Goal: Communication & Community: Answer question/provide support

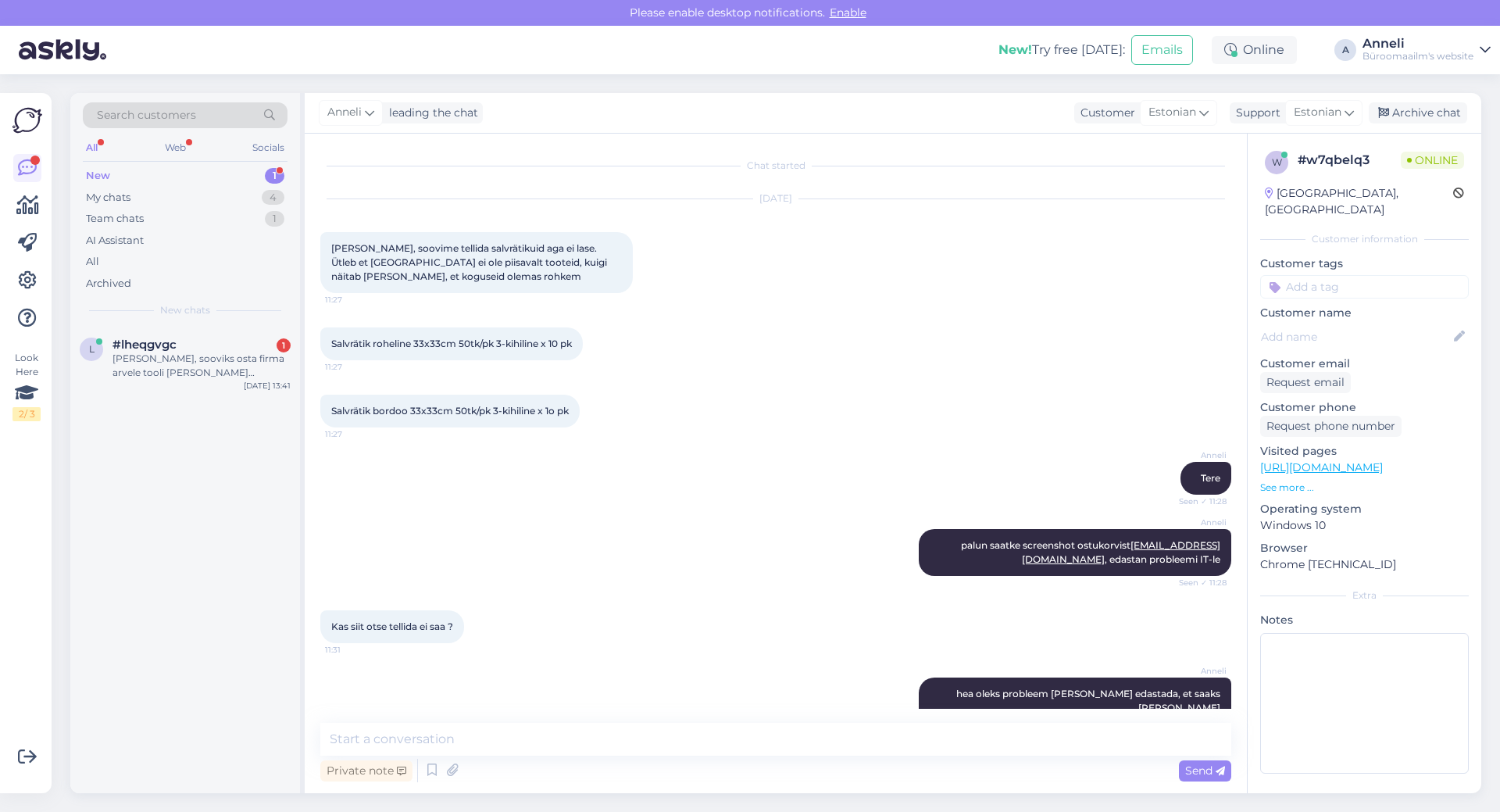
scroll to position [637, 0]
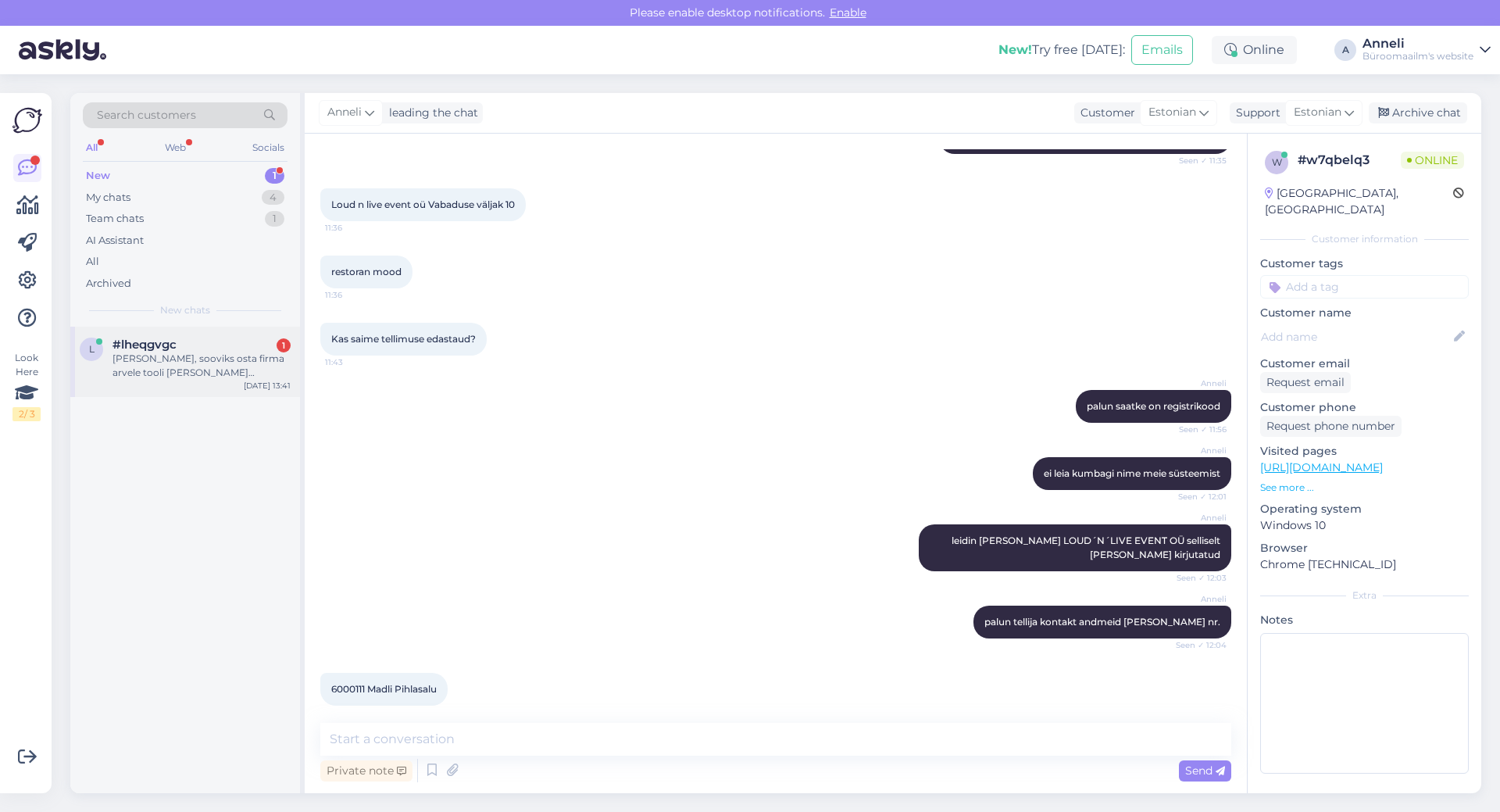
click at [234, 345] on div "#lheqgvgc 1" at bounding box center [201, 344] width 178 height 14
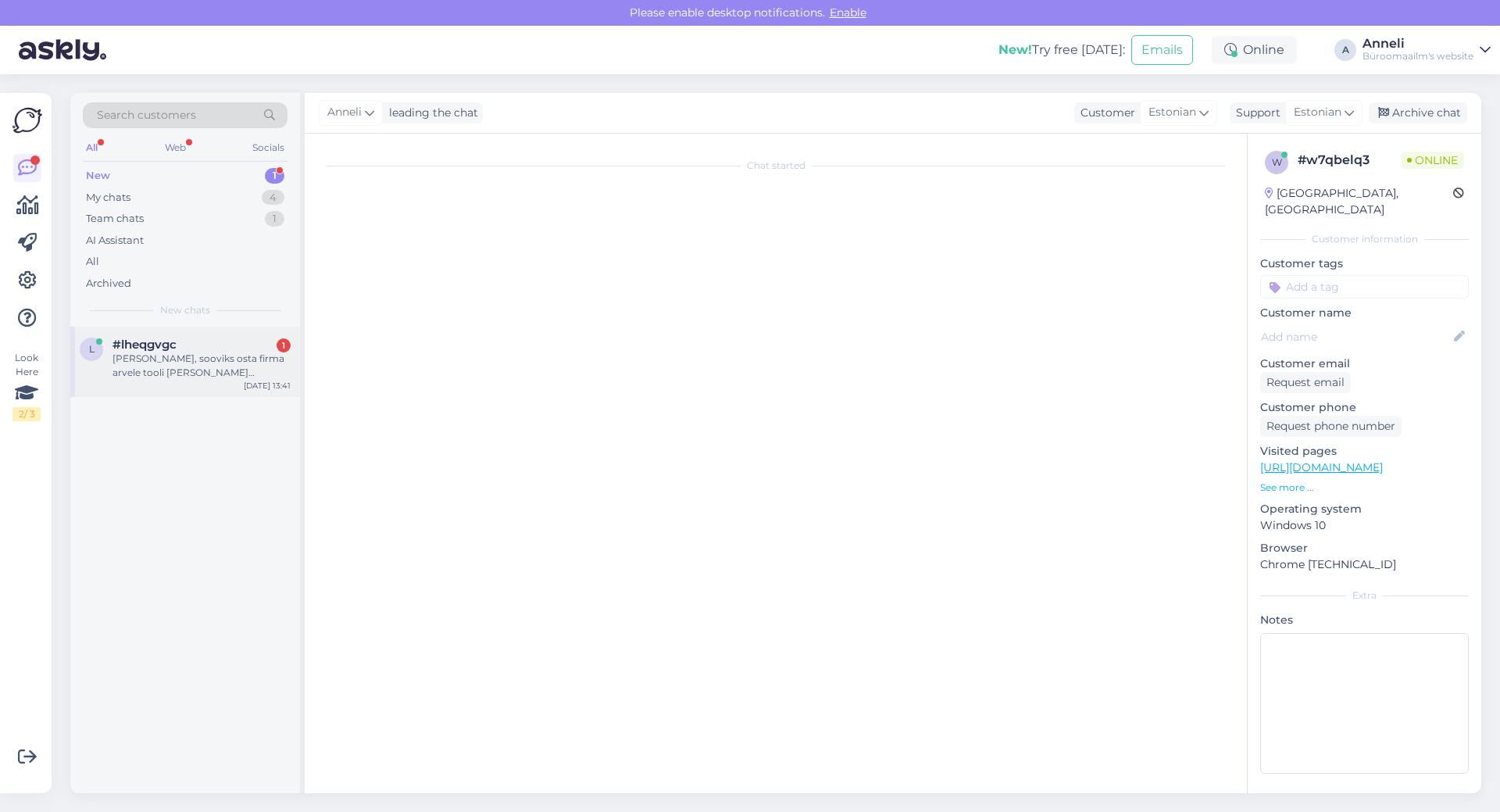
scroll to position [0, 0]
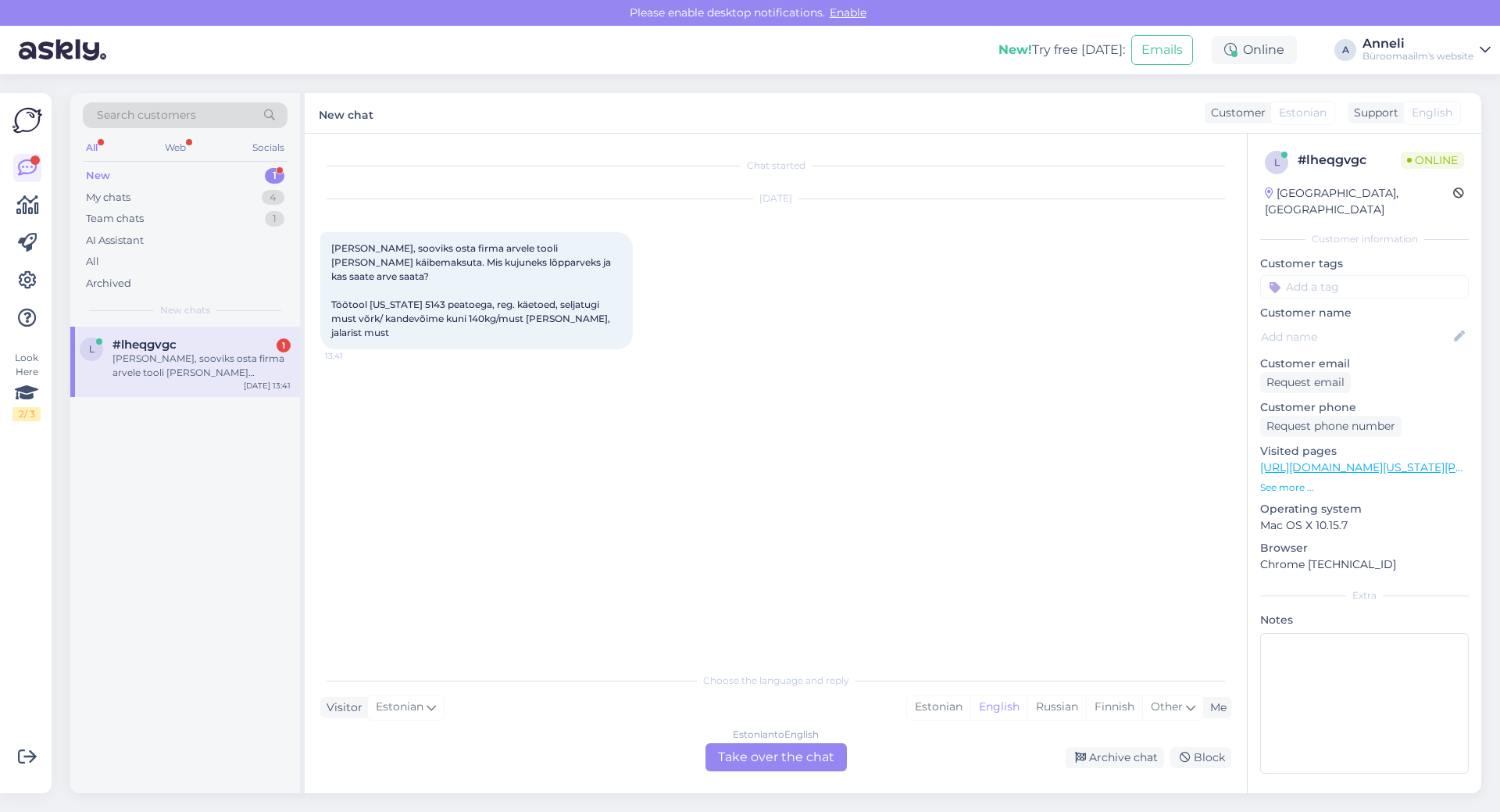
click at [690, 361] on div "Chat started [DATE] Tere, sooviks osta firma arvele tooli [PERSON_NAME] käibema…" at bounding box center [783, 399] width 925 height 501
click at [887, 270] on div "[DATE] Tere, sooviks osta firma arvele tooli [PERSON_NAME] käibemaksuta. Mis ku…" at bounding box center [776, 274] width 911 height 184
click at [750, 289] on div "[DATE] Tere, sooviks osta firma arvele tooli [PERSON_NAME] käibemaksuta. Mis ku…" at bounding box center [776, 274] width 911 height 184
click at [933, 267] on div "[DATE] Tere, sooviks osta firma arvele tooli [PERSON_NAME] käibemaksuta. Mis ku…" at bounding box center [776, 274] width 911 height 184
drag, startPoint x: 343, startPoint y: 247, endPoint x: 534, endPoint y: 240, distance: 191.1
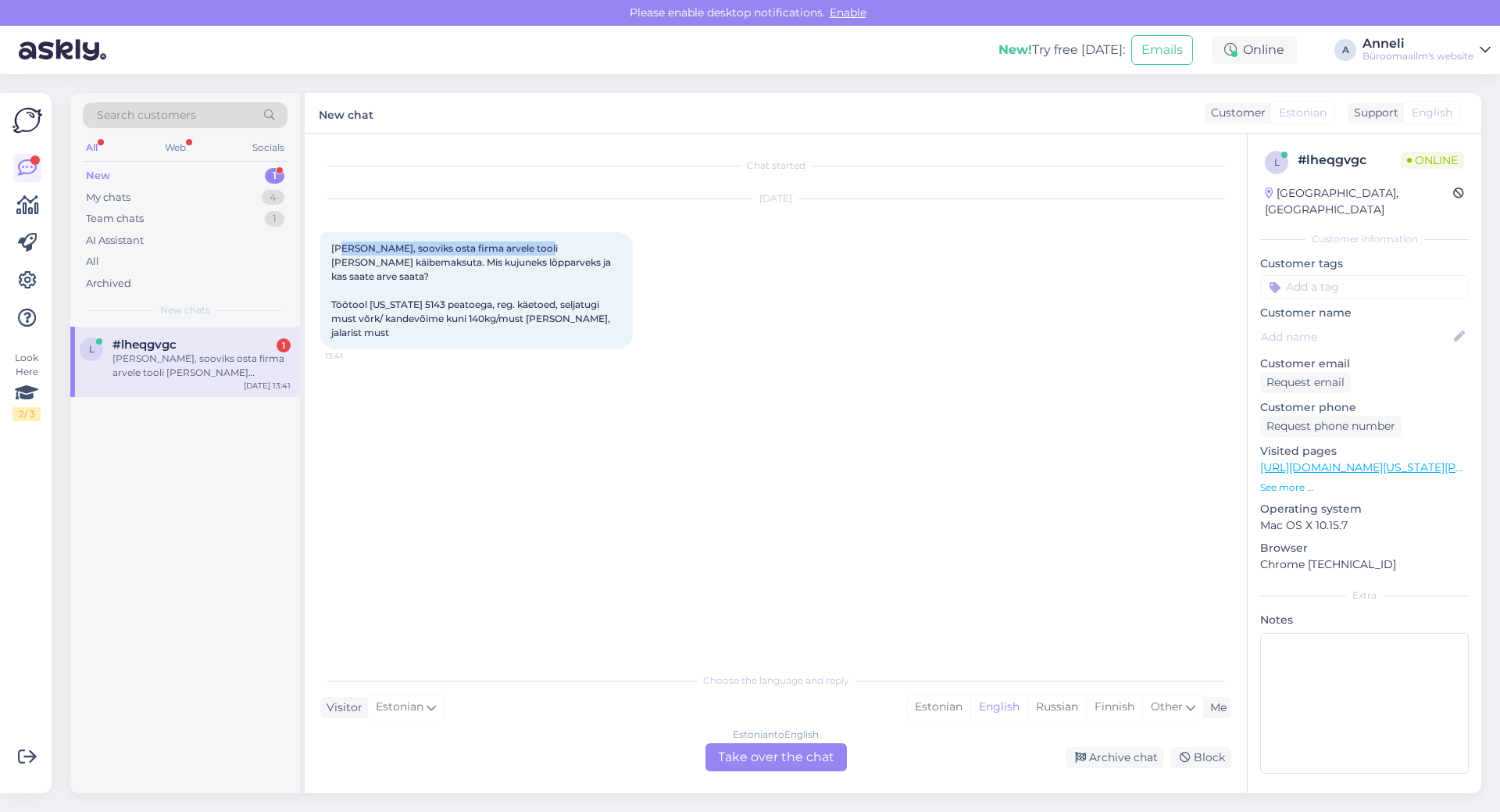
click at [534, 240] on div "[PERSON_NAME], sooviks osta firma arvele tooli [PERSON_NAME] käibemaksuta. Mis …" at bounding box center [477, 290] width 313 height 117
click at [714, 260] on div "[DATE] Tere, sooviks osta firma arvele tooli [PERSON_NAME] käibemaksuta. Mis ku…" at bounding box center [776, 274] width 911 height 184
click at [999, 341] on div "Chat started [DATE] Tere, sooviks osta firma arvele tooli [PERSON_NAME] käibema…" at bounding box center [783, 399] width 925 height 501
click at [1007, 363] on div "Chat started [DATE] Tere, sooviks osta firma arvele tooli [PERSON_NAME] käibema…" at bounding box center [783, 399] width 925 height 501
click at [1045, 441] on div "Chat started [DATE] Tere, sooviks osta firma arvele tooli [PERSON_NAME] käibema…" at bounding box center [783, 399] width 925 height 501
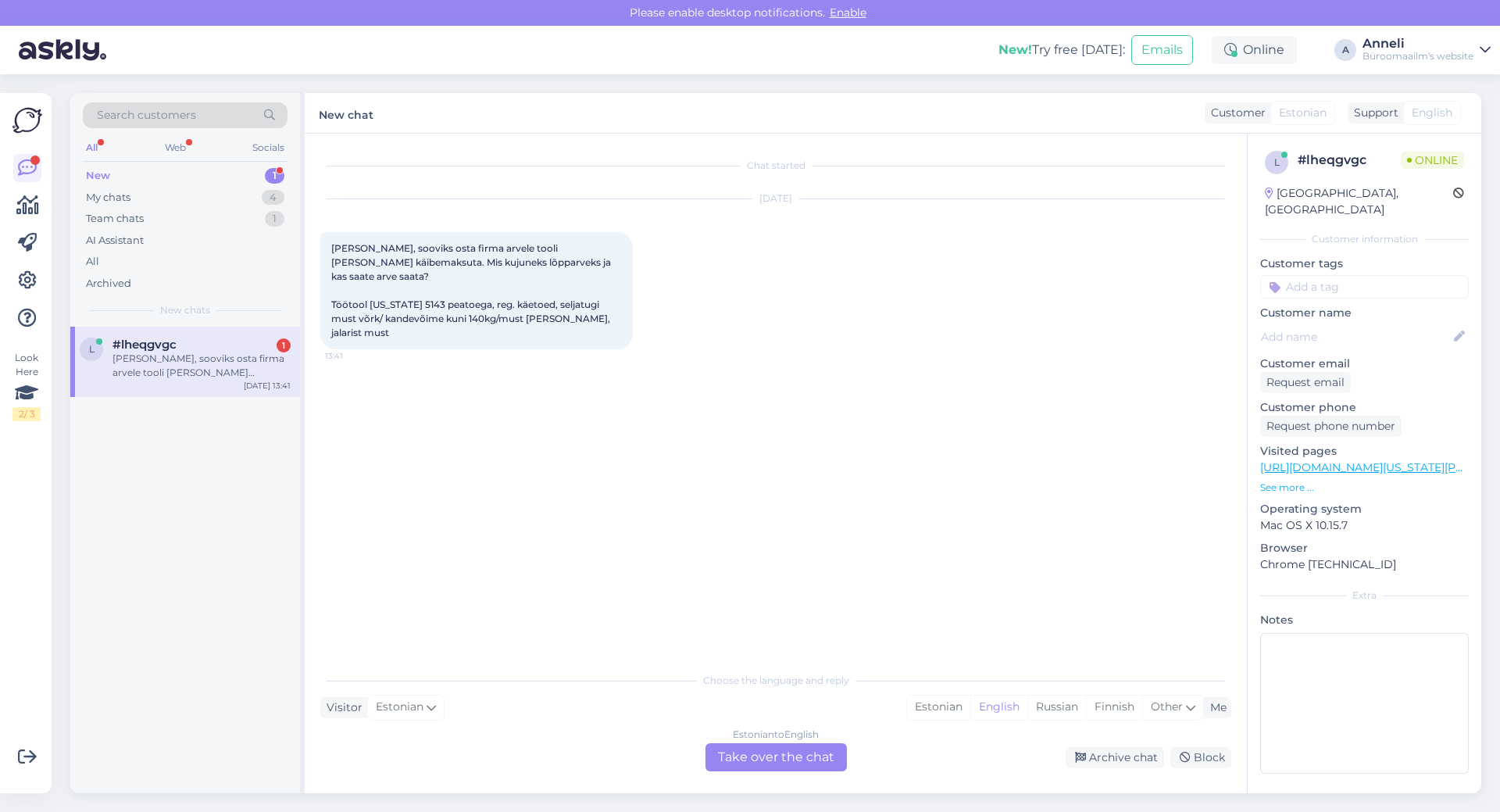
click at [1012, 495] on div "Chat started [DATE] Tere, sooviks osta firma arvele tooli [PERSON_NAME] käibema…" at bounding box center [783, 399] width 925 height 501
click at [1040, 460] on div "Chat started [DATE] Tere, sooviks osta firma arvele tooli [PERSON_NAME] käibema…" at bounding box center [783, 399] width 925 height 501
click at [1093, 463] on div "Chat started [DATE] Tere, sooviks osta firma arvele tooli [PERSON_NAME] käibema…" at bounding box center [783, 399] width 925 height 501
click at [1018, 504] on div "Chat started [DATE] Tere, sooviks osta firma arvele tooli [PERSON_NAME] käibema…" at bounding box center [783, 399] width 925 height 501
click at [1020, 521] on div "Chat started [DATE] Tere, sooviks osta firma arvele tooli [PERSON_NAME] käibema…" at bounding box center [783, 399] width 925 height 501
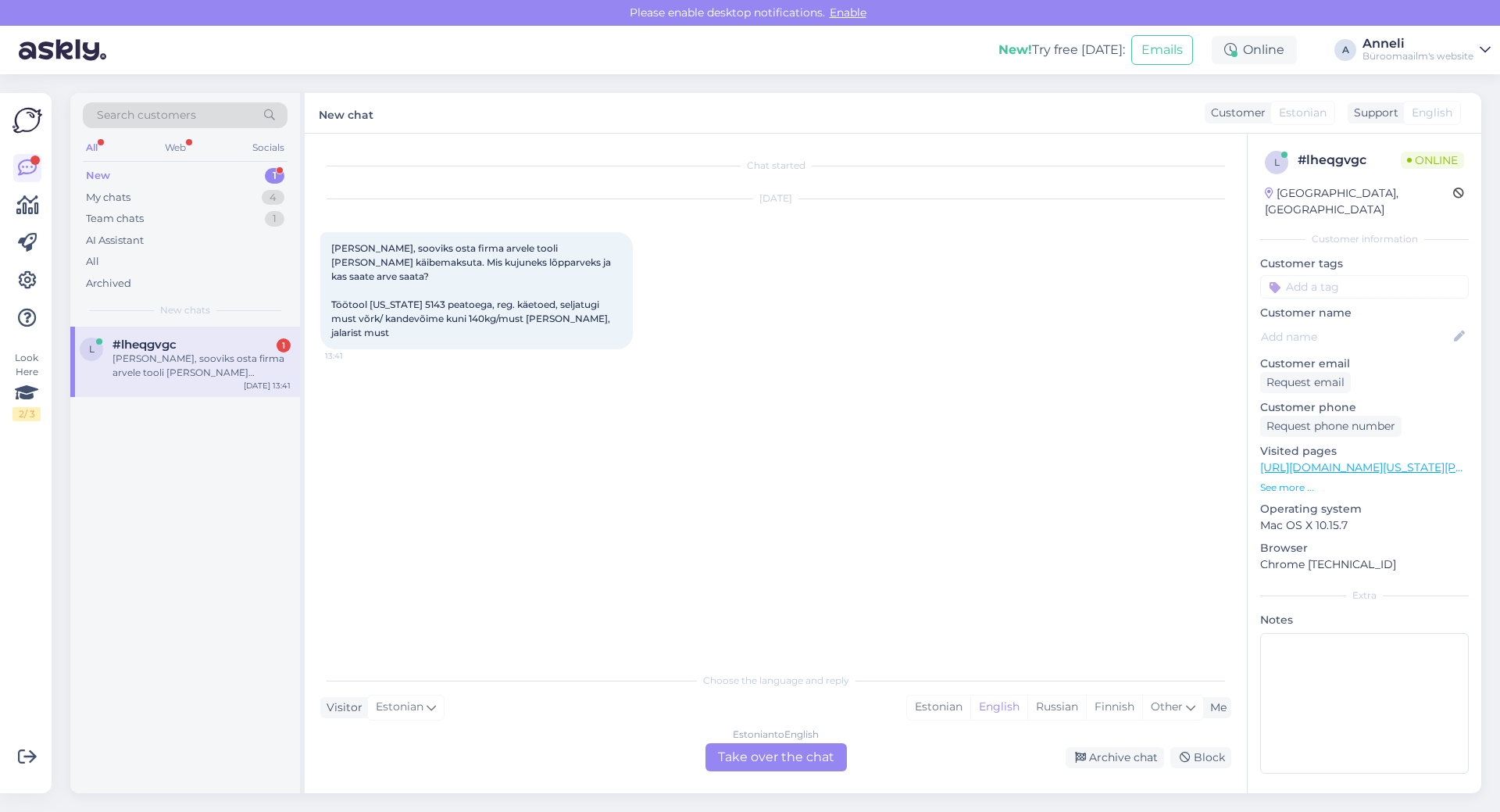
click at [924, 387] on div "Chat started [DATE] Tere, sooviks osta firma arvele tooli [PERSON_NAME] käibema…" at bounding box center [783, 399] width 925 height 501
click at [983, 296] on div "[DATE] Tere, sooviks osta firma arvele tooli [PERSON_NAME] käibemaksuta. Mis ku…" at bounding box center [776, 274] width 911 height 184
click at [816, 352] on div "Chat started [DATE] Tere, sooviks osta firma arvele tooli [PERSON_NAME] käibema…" at bounding box center [783, 399] width 925 height 501
click at [992, 338] on div "[DATE] Tere, sooviks osta firma arvele tooli [PERSON_NAME] käibemaksuta. Mis ku…" at bounding box center [776, 274] width 911 height 184
click at [928, 705] on div "Estonian" at bounding box center [939, 706] width 64 height 24
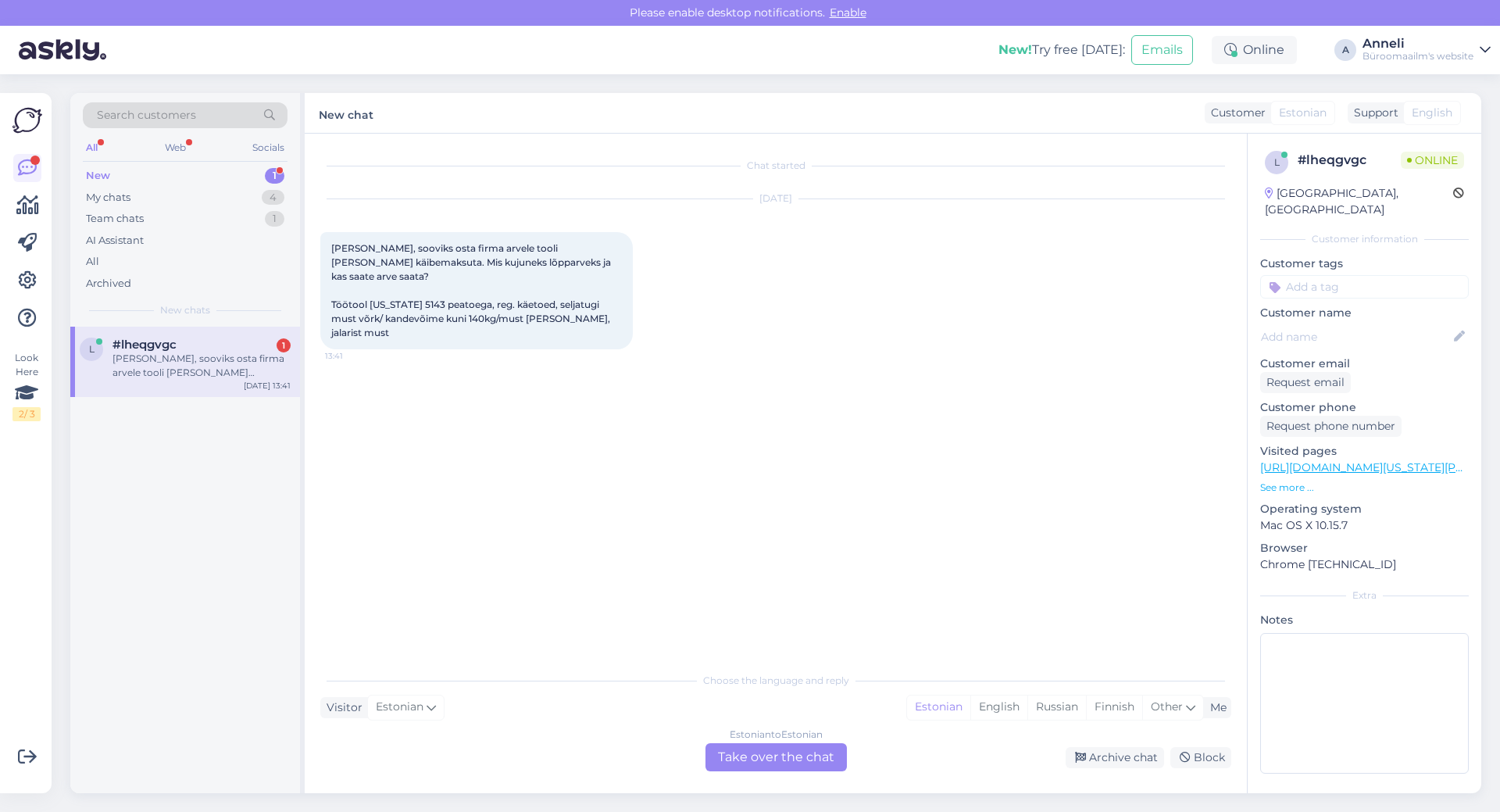
click at [760, 758] on div "Estonian to Estonian Take over the chat" at bounding box center [776, 757] width 142 height 29
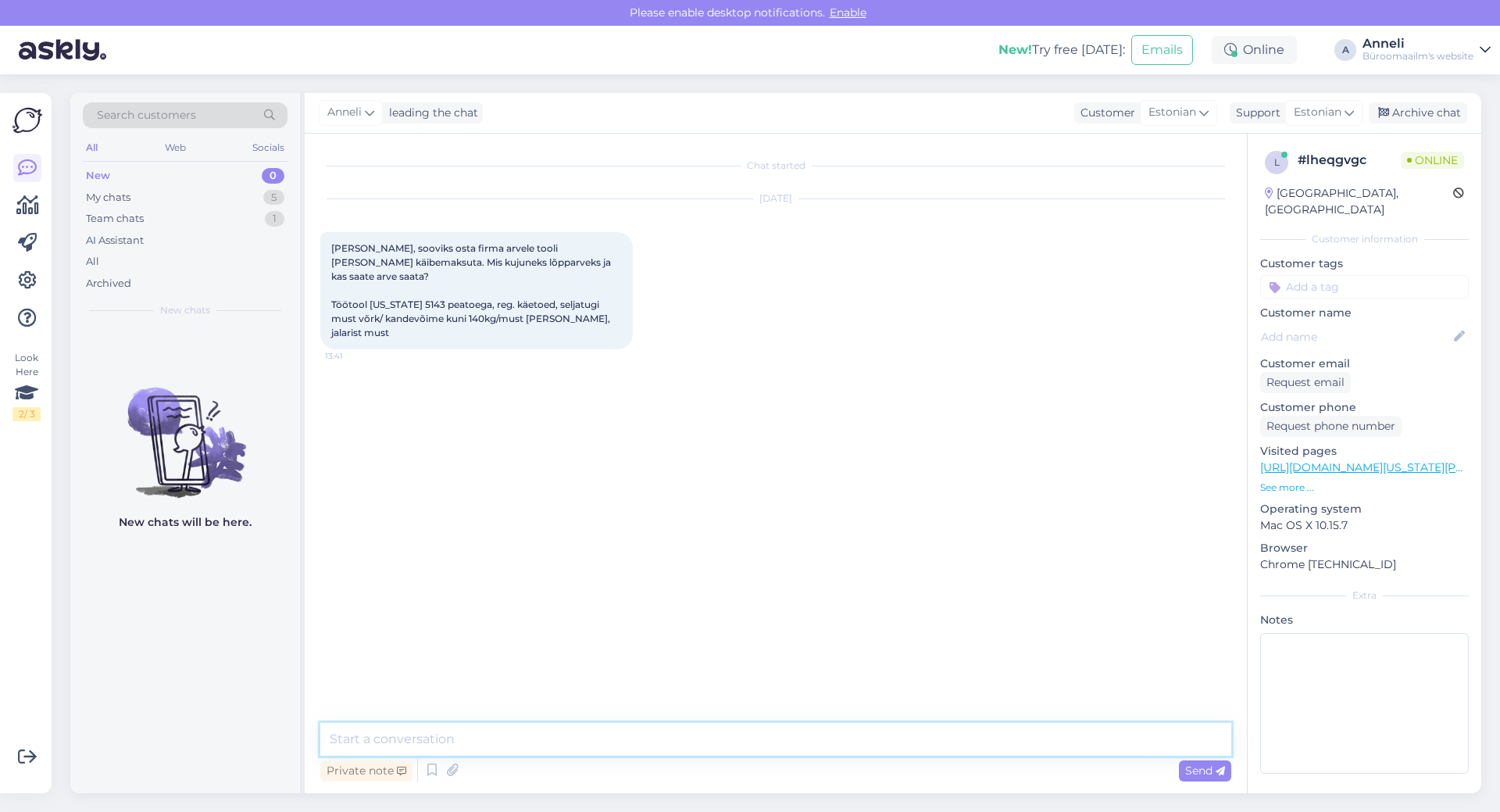
click at [641, 733] on textarea at bounding box center [776, 739] width 911 height 33
type textarea "Tere"
type textarea "millisele ettevõttele soovite ostu sooritada?"
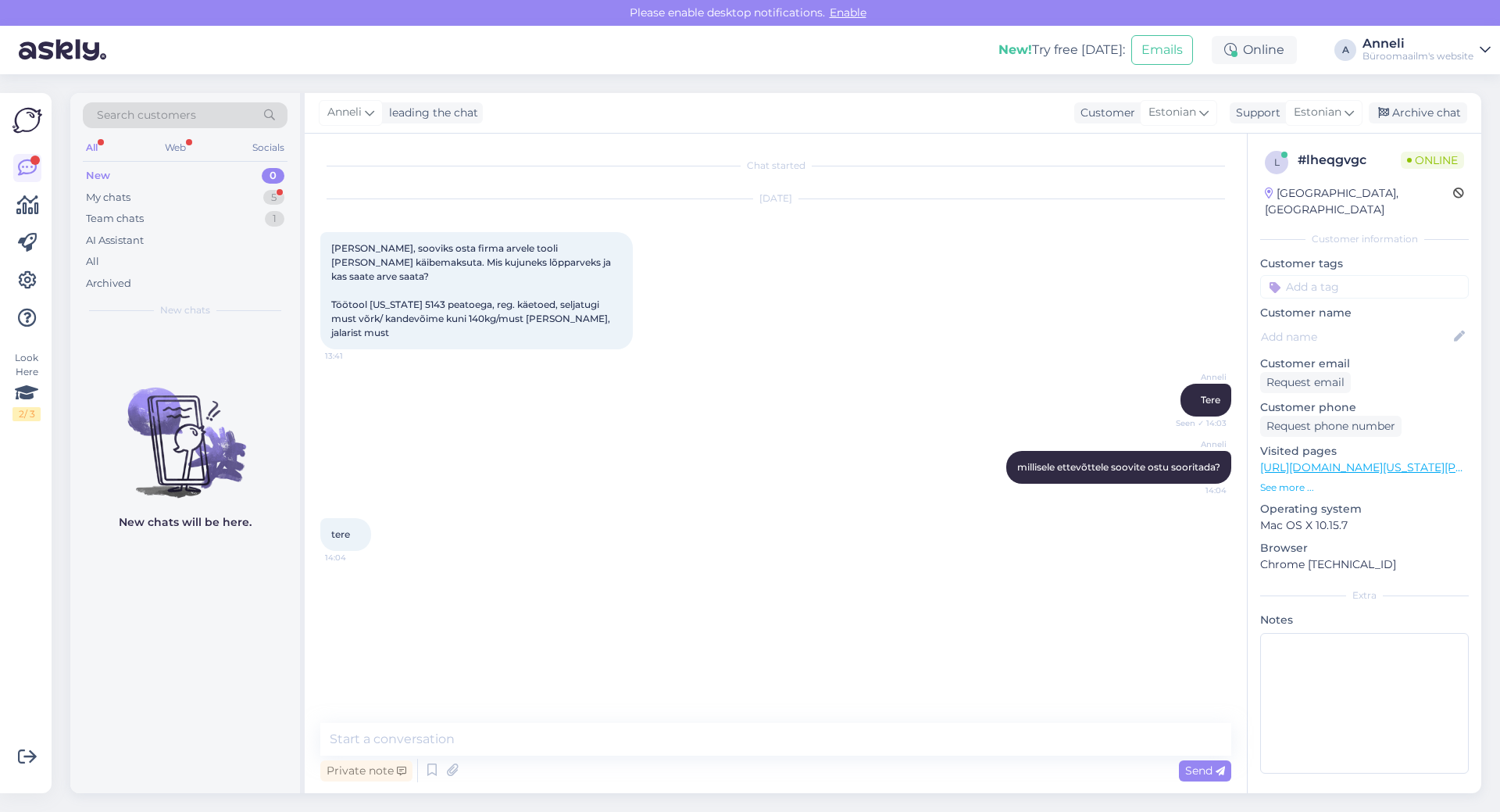
click at [661, 366] on div "[PERSON_NAME] Seen ✓ 14:03" at bounding box center [776, 399] width 911 height 68
click at [898, 403] on div "[PERSON_NAME] Seen ✓ 14:03" at bounding box center [776, 399] width 911 height 68
click at [632, 501] on div "tere 14:04" at bounding box center [776, 534] width 911 height 68
click at [410, 585] on div "varik visuals oü 14:04" at bounding box center [367, 601] width 93 height 33
click at [615, 737] on textarea at bounding box center [776, 739] width 911 height 33
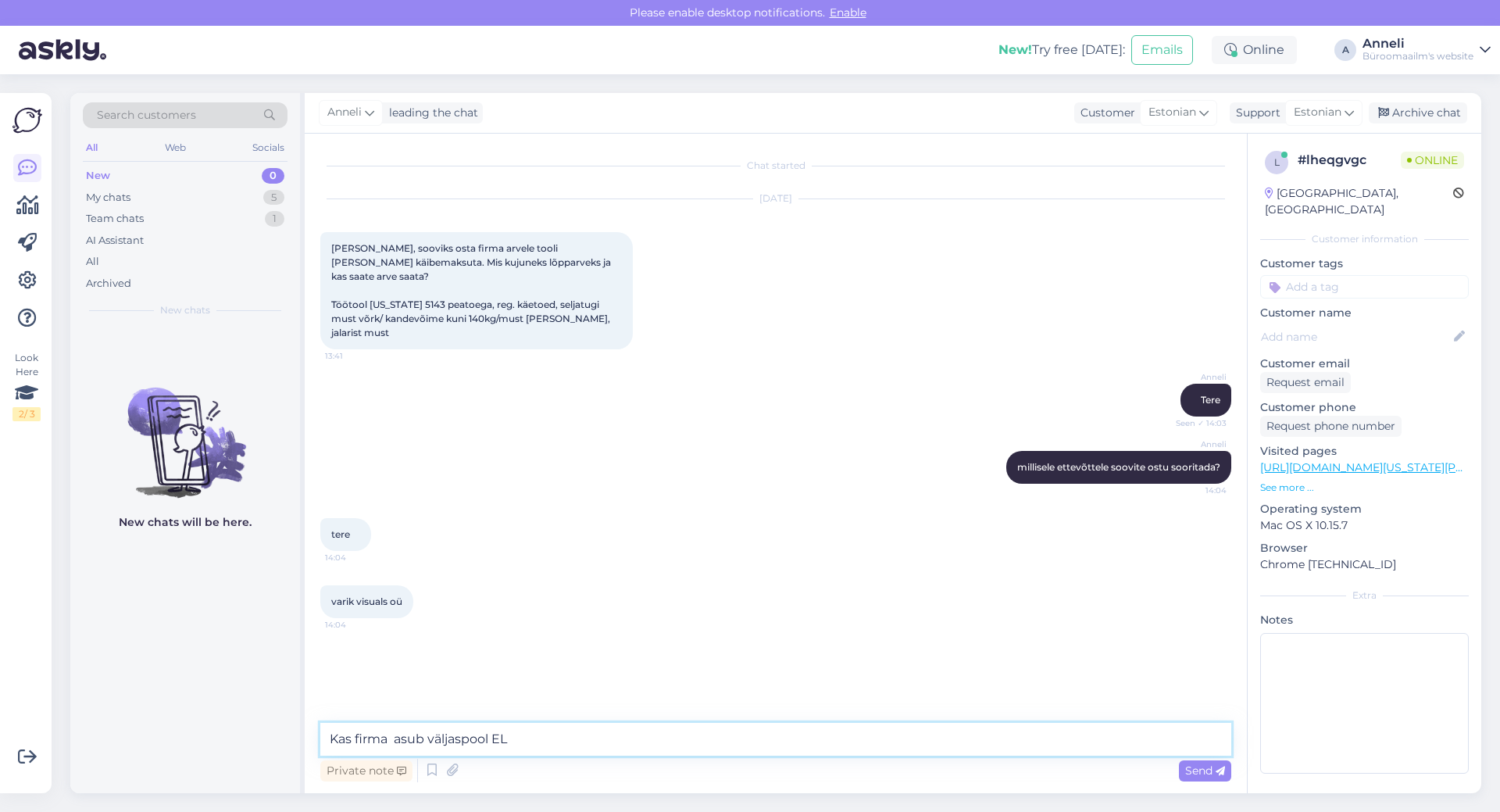
type textarea "Kas firma asub väljaspool EL?"
drag, startPoint x: 330, startPoint y: 569, endPoint x: 407, endPoint y: 570, distance: 77.0
click at [407, 585] on div "varik visuals oü 14:04" at bounding box center [367, 601] width 93 height 33
copy span "varik visuals oü"
click at [834, 635] on div "[PERSON_NAME] firma asub väljaspool EL? 14:06" at bounding box center [776, 668] width 911 height 68
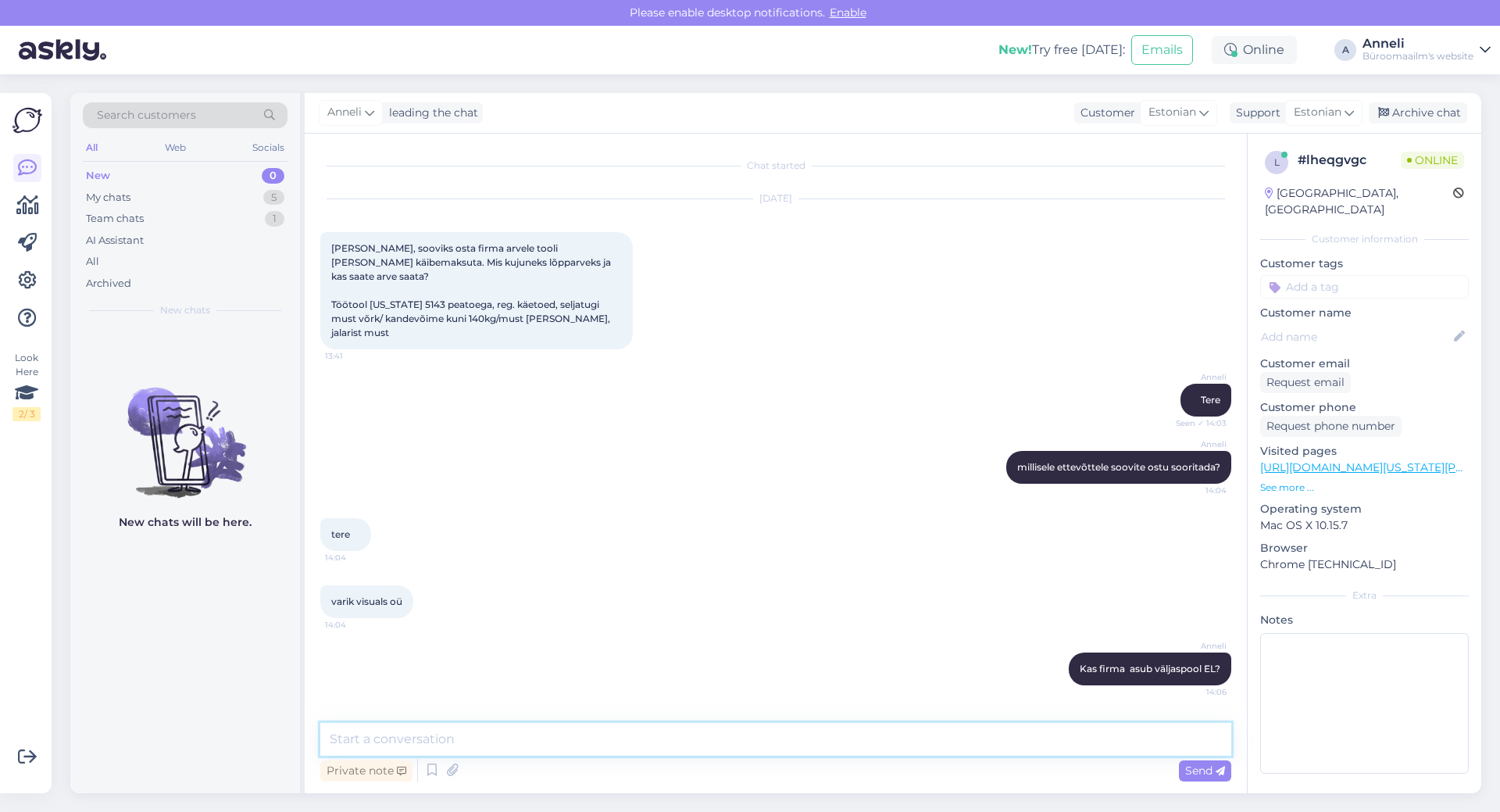
click at [822, 747] on textarea at bounding box center [776, 739] width 911 height 33
type textarea "Muul juhul me [PERSON_NAME] KM arvet ei saa teile teha."
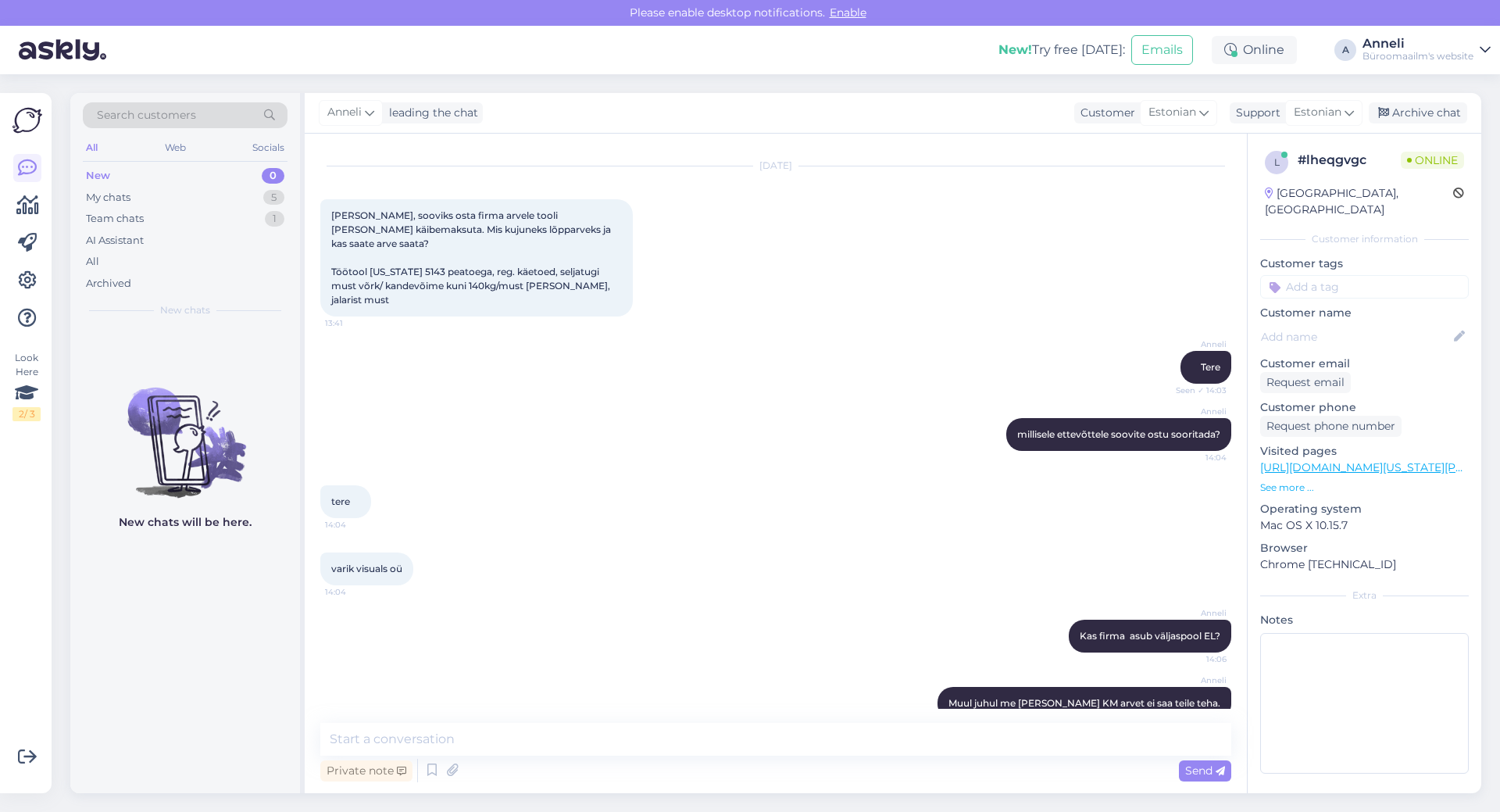
click at [559, 418] on div "[PERSON_NAME] ettevõttele soovite ostu sooritada? 14:04" at bounding box center [776, 434] width 911 height 68
click at [784, 737] on textarea at bounding box center [776, 739] width 911 height 33
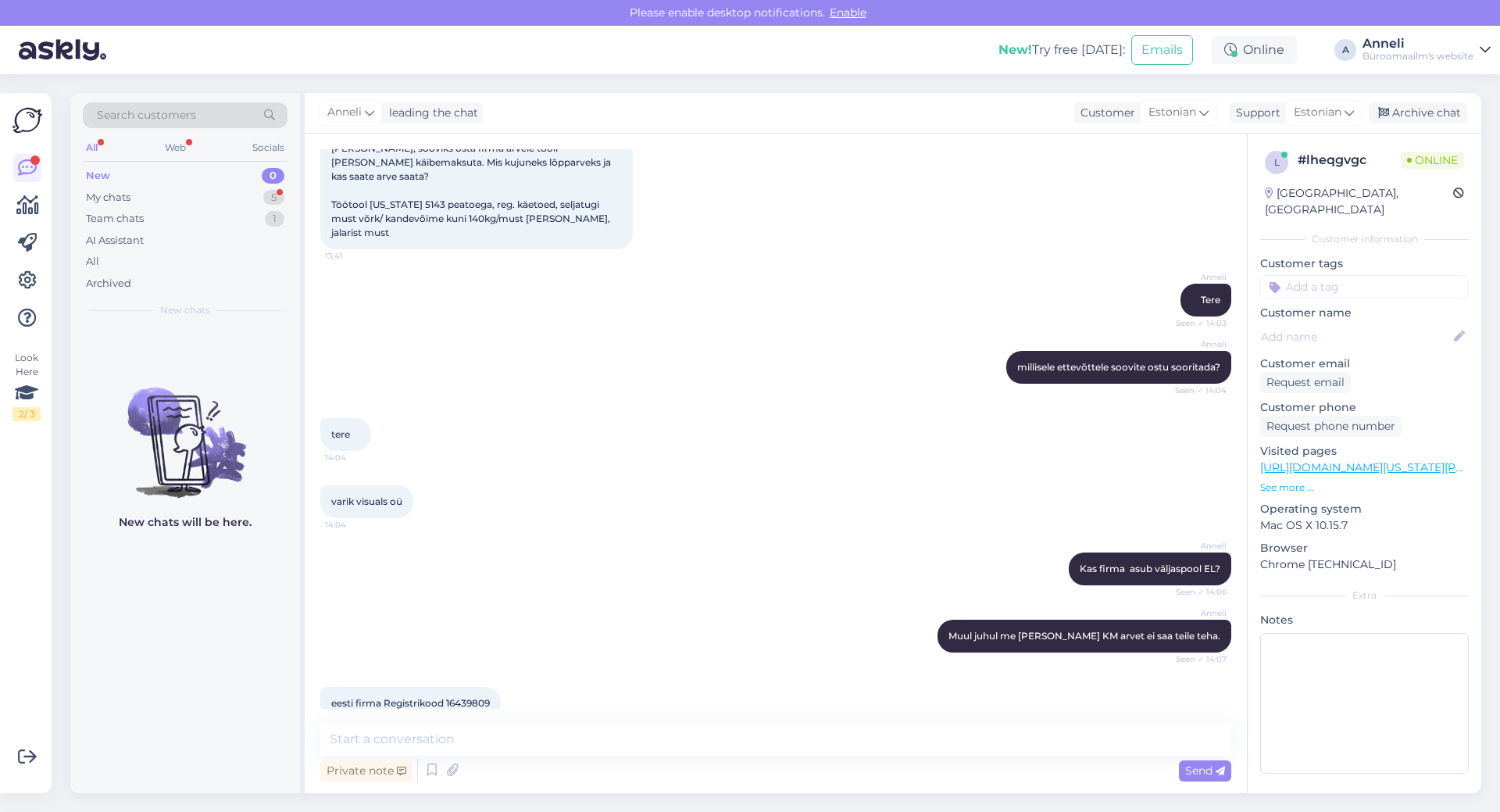
click at [603, 400] on div "tere 14:04" at bounding box center [776, 434] width 911 height 68
click at [256, 191] on div "My chats 5" at bounding box center [185, 197] width 205 height 22
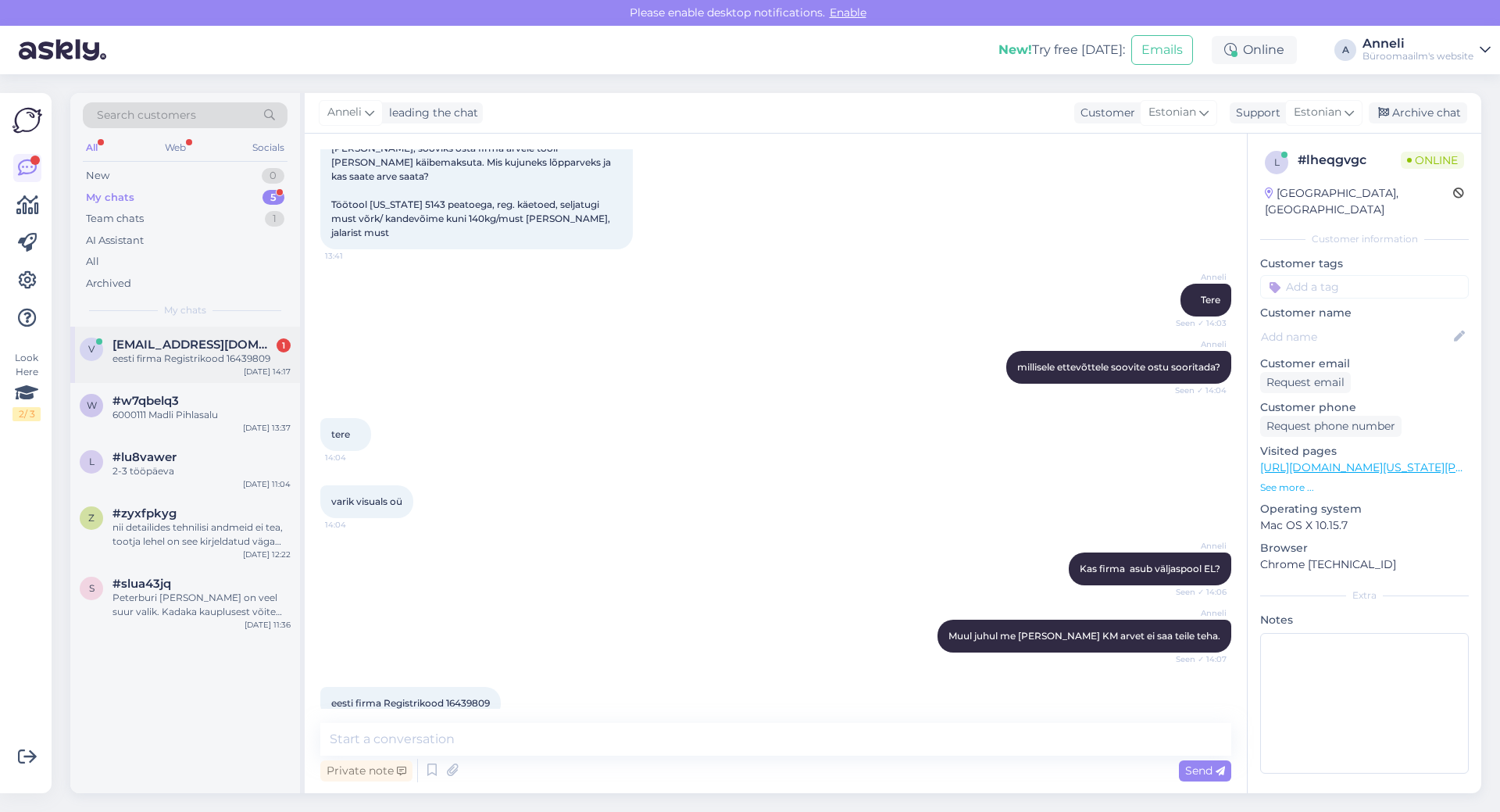
click at [233, 357] on div "eesti firma Registrikood 16439809" at bounding box center [201, 358] width 178 height 14
click at [814, 304] on div "[PERSON_NAME] Seen ✓ 14:03" at bounding box center [776, 300] width 911 height 68
click at [825, 746] on textarea at bounding box center [776, 739] width 911 height 33
type textarea "S"
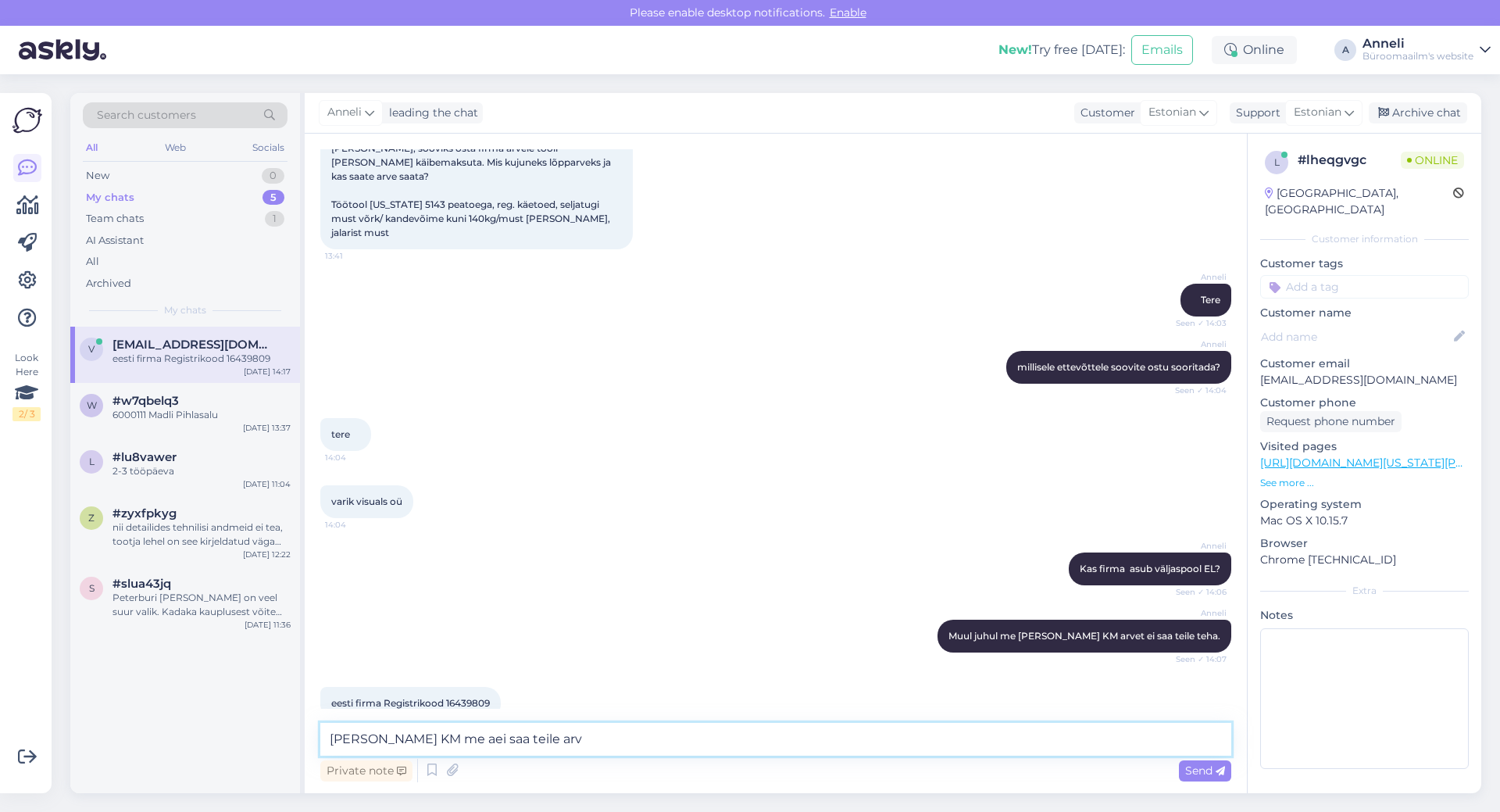
click at [419, 737] on textarea "[PERSON_NAME] KM me aei saa teile arv" at bounding box center [776, 739] width 911 height 33
click at [546, 726] on textarea "[PERSON_NAME] KM me ei saa teile arv" at bounding box center [776, 739] width 911 height 33
click at [545, 744] on textarea "[PERSON_NAME] KM me ei saa teile arv" at bounding box center [776, 739] width 911 height 33
click at [497, 735] on textarea "[PERSON_NAME] KM me ei saa teile arv" at bounding box center [776, 739] width 911 height 33
click at [383, 736] on textarea "[PERSON_NAME] KM me ei saa teile arv" at bounding box center [776, 739] width 911 height 33
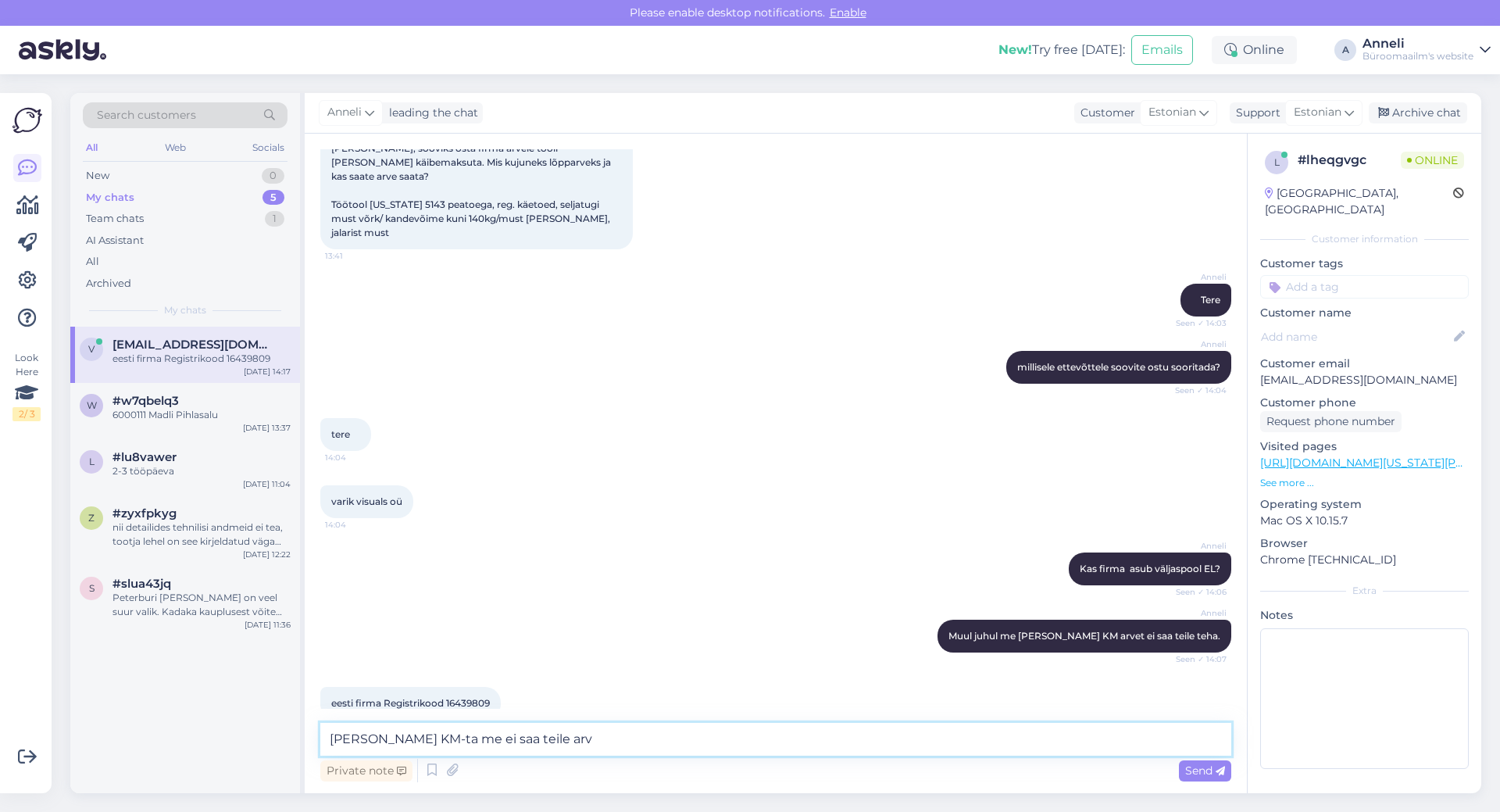
click at [536, 734] on textarea "[PERSON_NAME] KM-ta me ei saa teile arv" at bounding box center [776, 739] width 911 height 33
type textarea "[PERSON_NAME] KM-ta me ei saa teile arvet väljastada."
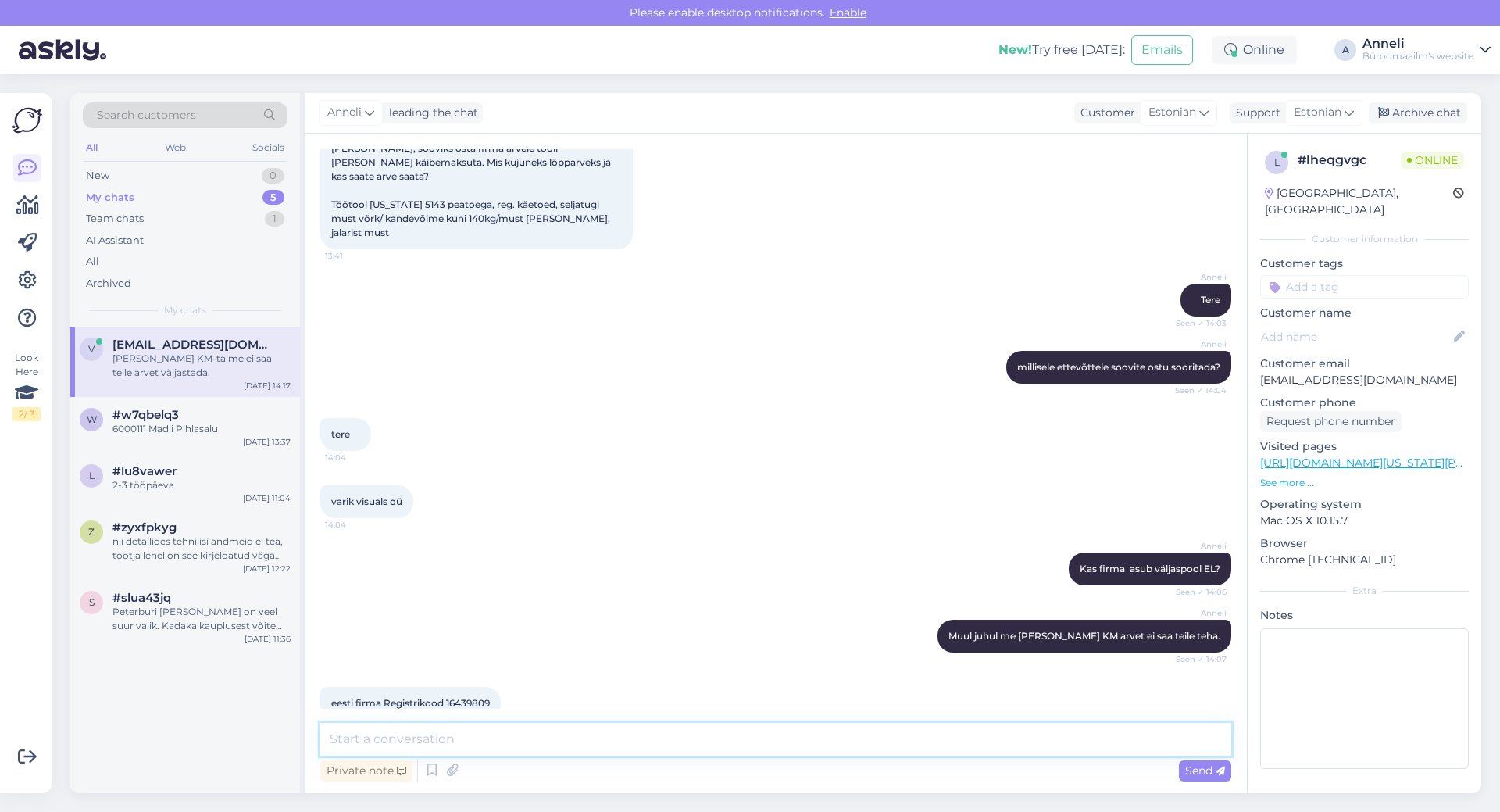
scroll to position [167, 0]
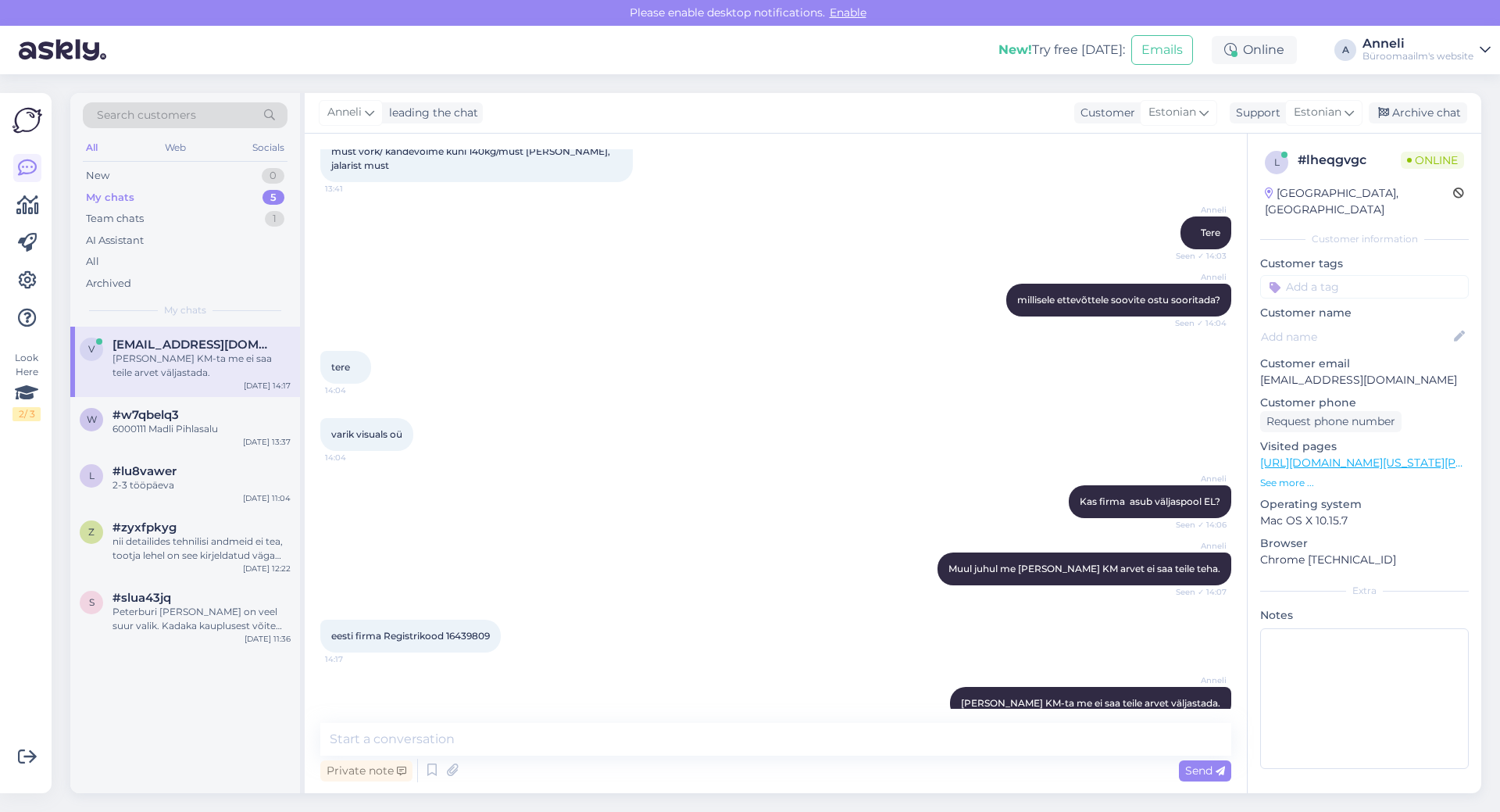
click at [668, 274] on div "[PERSON_NAME] ettevõttele soovite ostu sooritada? Seen ✓ 14:04" at bounding box center [776, 300] width 911 height 68
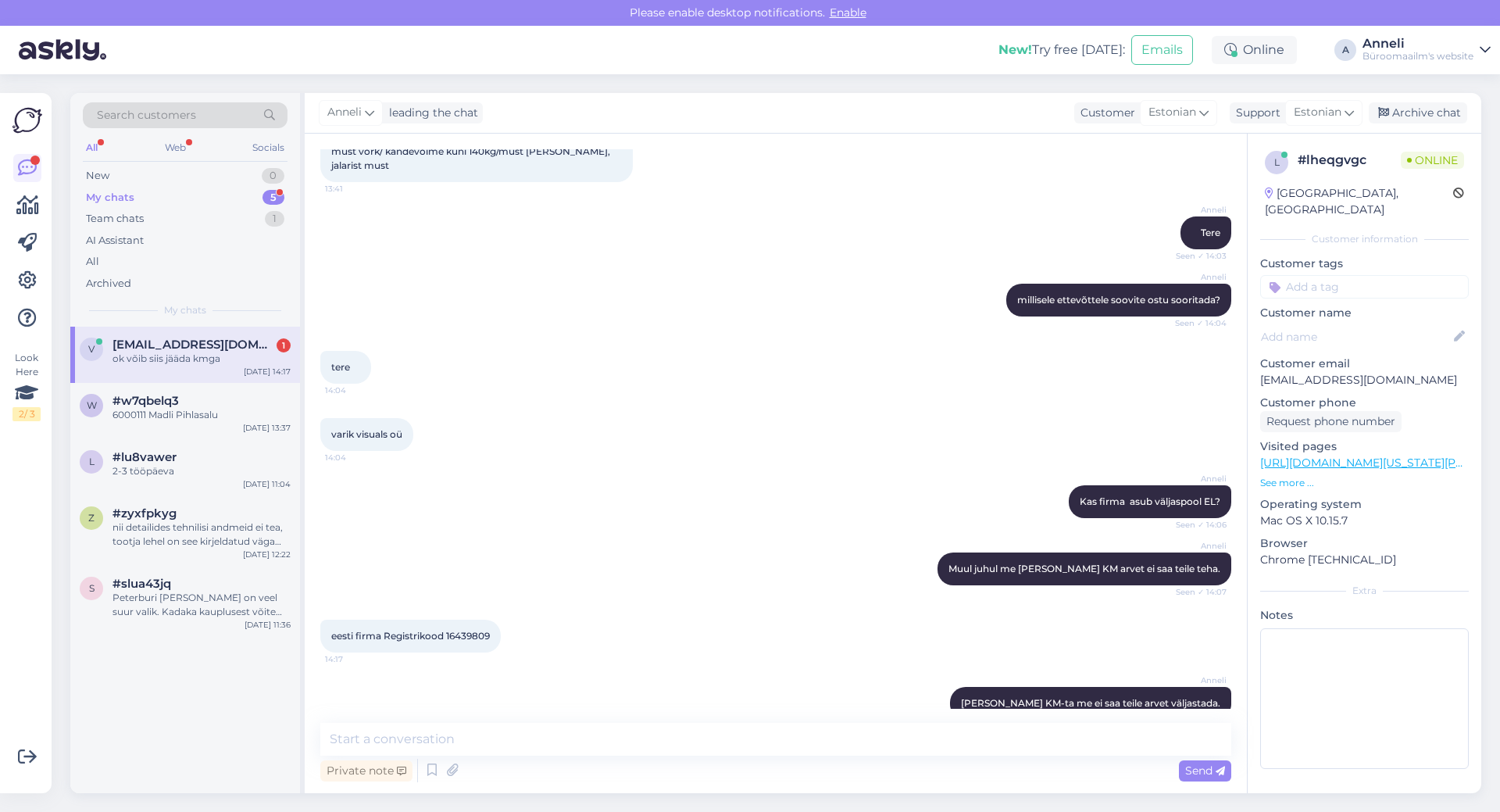
scroll to position [234, 0]
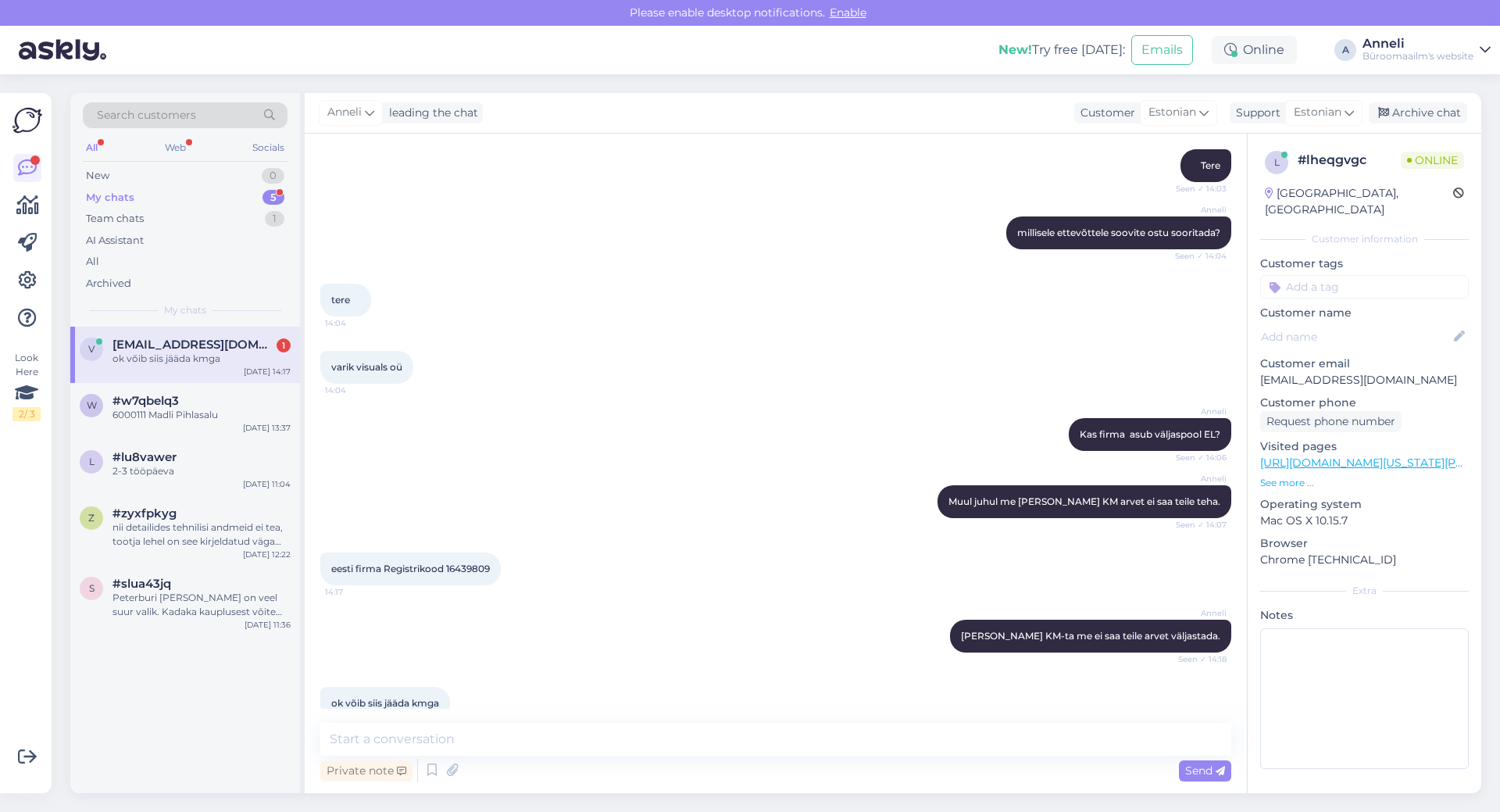
click at [584, 468] on div "[PERSON_NAME] juhul me [PERSON_NAME] KM arvet ei saa teile teha. Seen ✓ 14:07" at bounding box center [776, 501] width 911 height 68
click at [735, 491] on div "[PERSON_NAME] juhul me [PERSON_NAME] KM arvet ei saa teile teha. Seen ✓ 14:07" at bounding box center [776, 501] width 911 height 68
drag, startPoint x: 406, startPoint y: 340, endPoint x: 330, endPoint y: 338, distance: 76.0
click at [330, 351] on div "varik visuals oü 14:04" at bounding box center [367, 367] width 93 height 33
copy span "varik visuals oü"
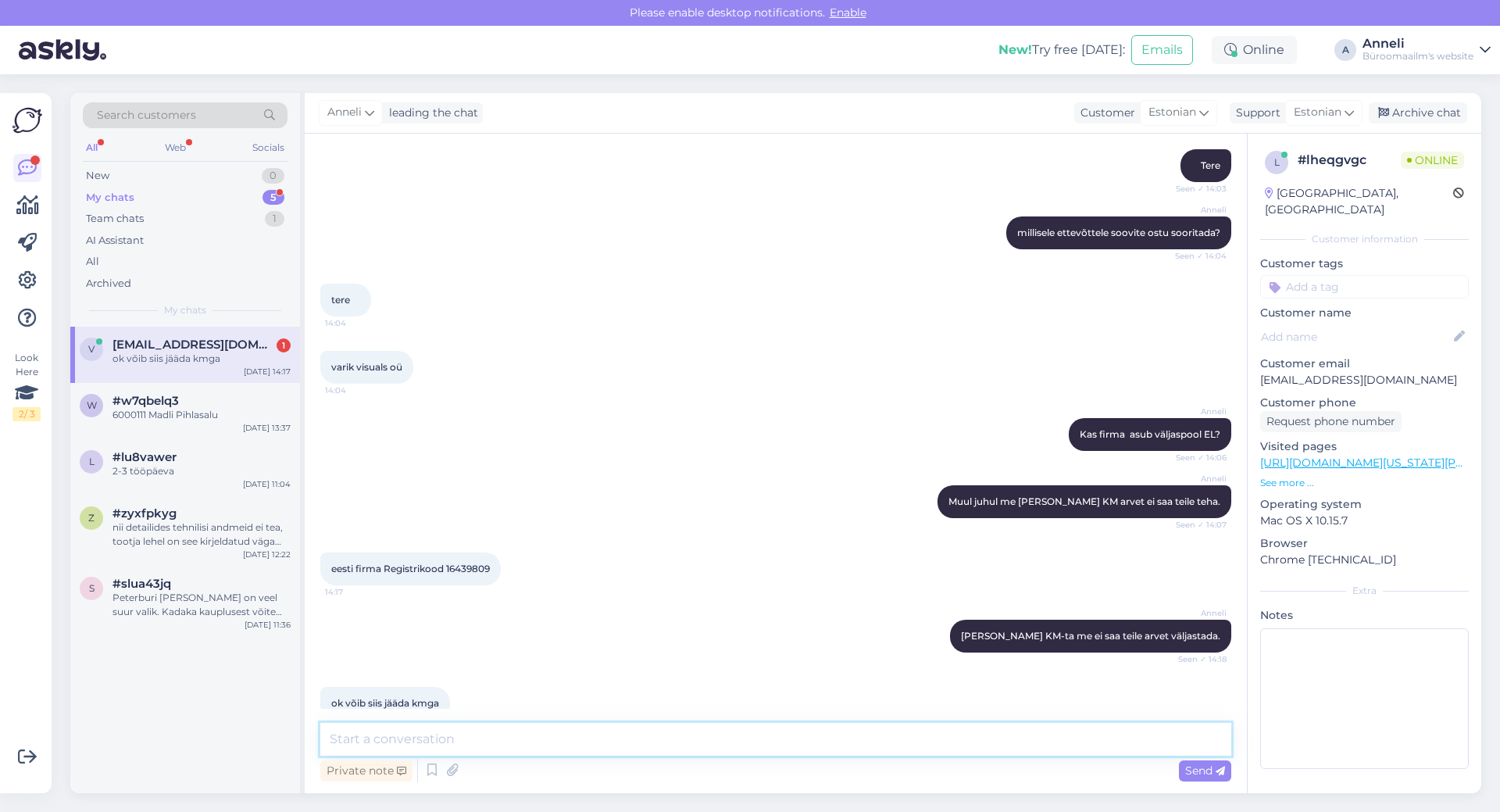
click at [534, 736] on textarea at bounding box center [776, 739] width 911 height 33
type textarea "m"
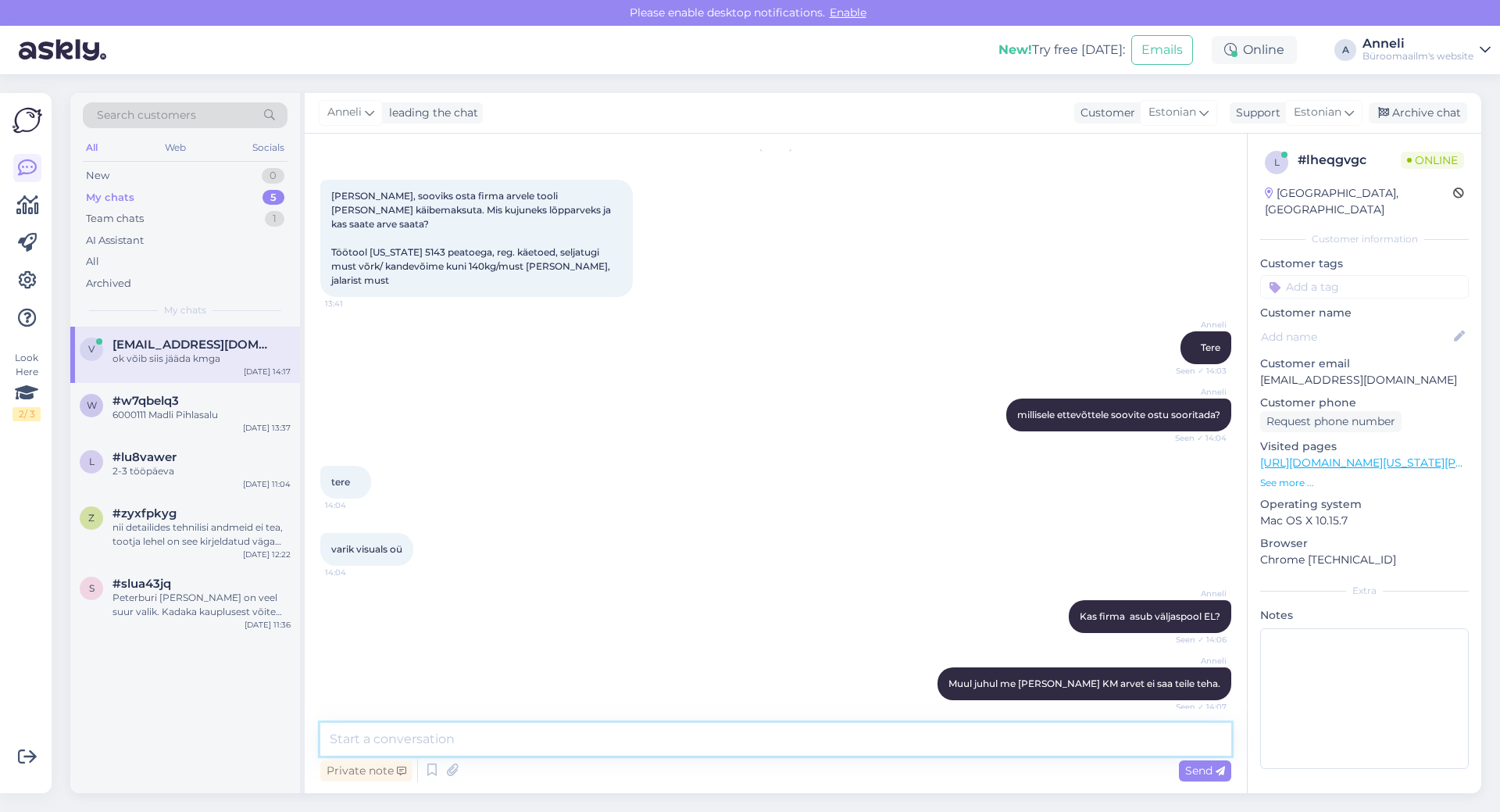
scroll to position [0, 0]
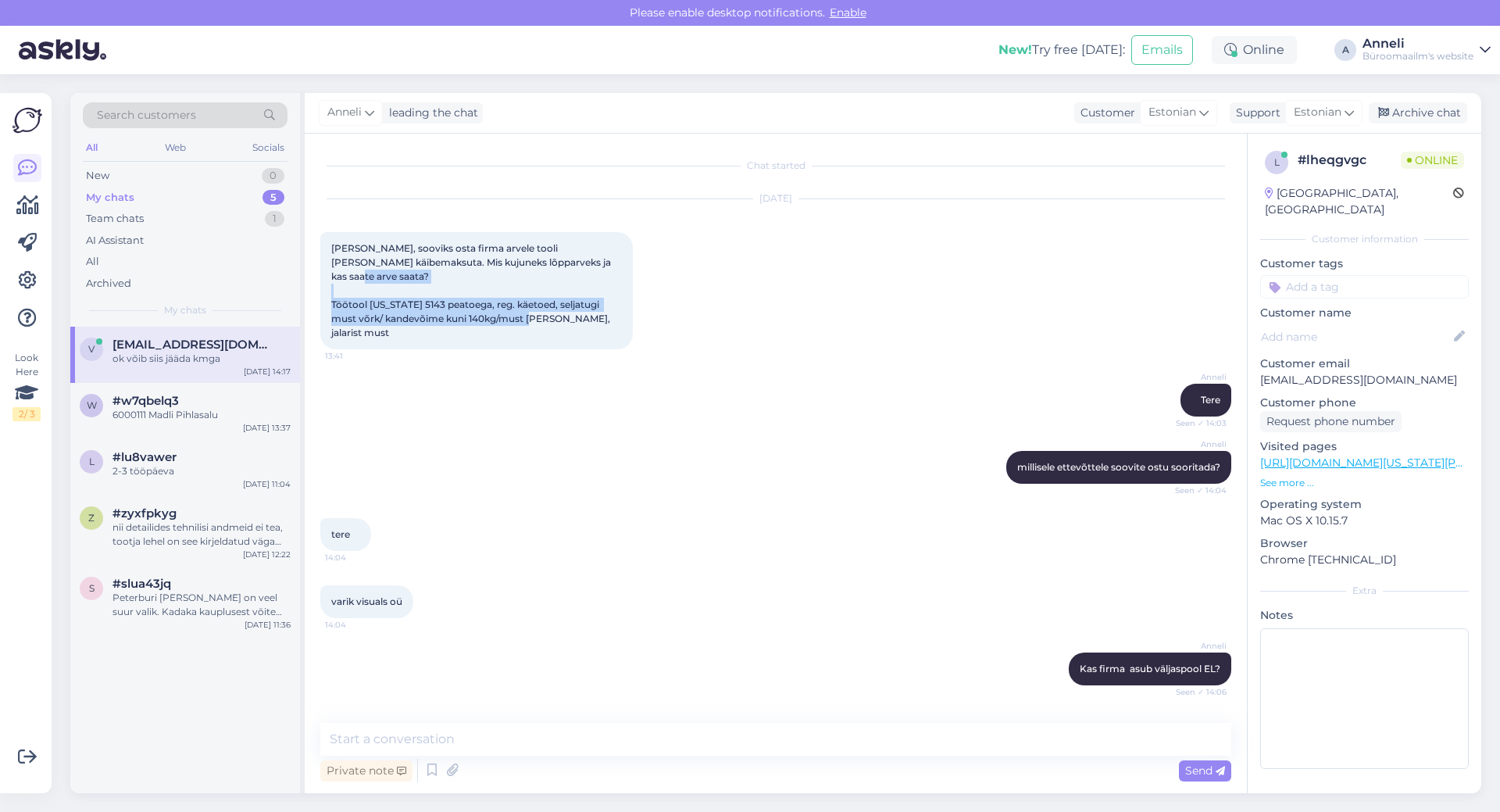
drag, startPoint x: 329, startPoint y: 288, endPoint x: 602, endPoint y: 302, distance: 273.4
click at [602, 302] on div "[PERSON_NAME], sooviks osta firma arvele tooli [PERSON_NAME] käibemaksuta. Mis …" at bounding box center [477, 290] width 313 height 117
copy span "Töötool [US_STATE] 5143 peatoega, reg. käetoed, seljatugi must võrk/ kandevõime…"
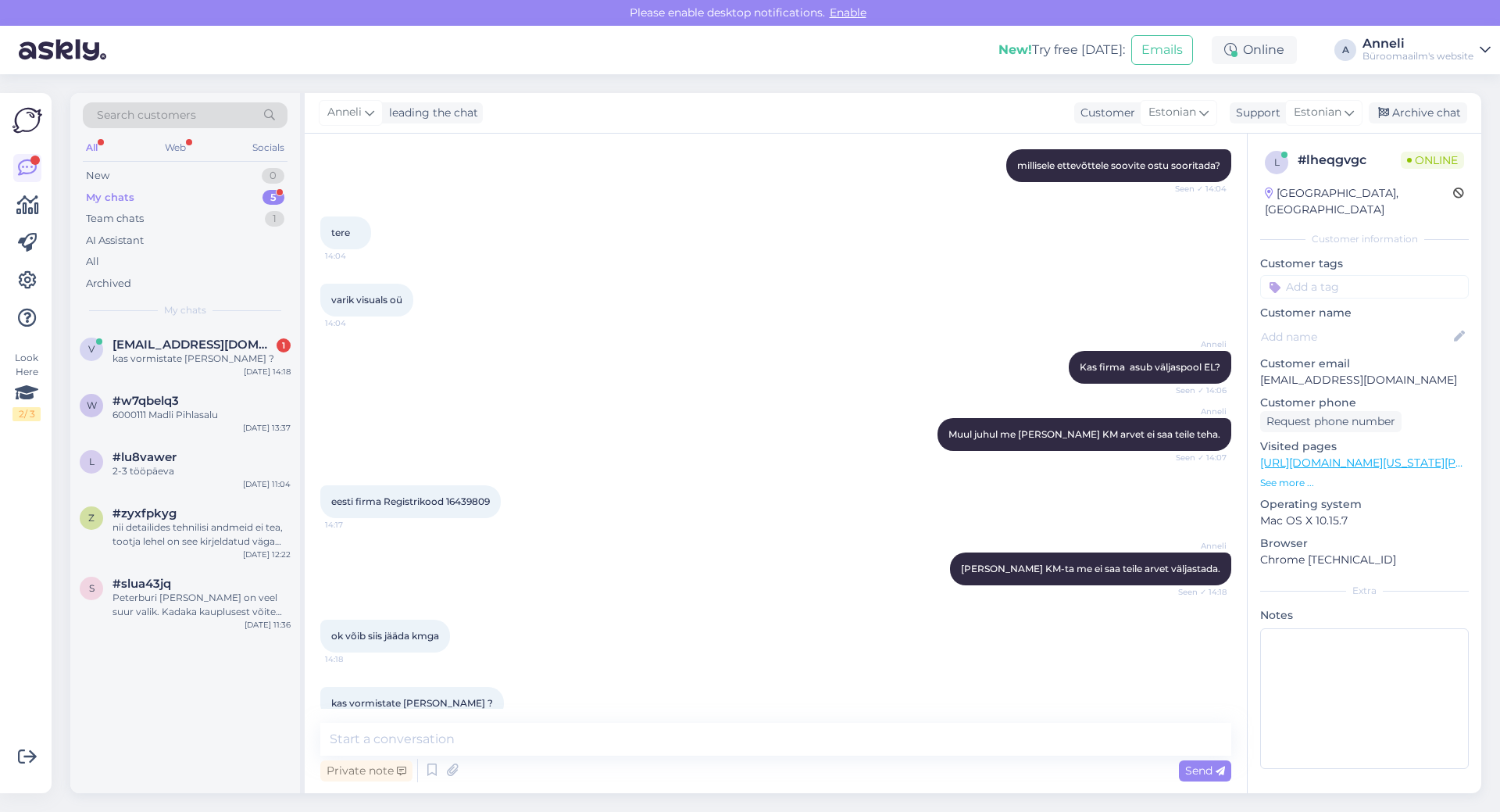
click at [540, 692] on div "kas vormistate [PERSON_NAME] ? 14:43" at bounding box center [776, 703] width 911 height 68
drag, startPoint x: 495, startPoint y: 475, endPoint x: 448, endPoint y: 474, distance: 47.0
click at [448, 485] on div "eesti firma Registrikood 16439809 14:17" at bounding box center [411, 501] width 181 height 33
click at [506, 746] on textarea at bounding box center [776, 739] width 911 height 33
click at [524, 735] on textarea at bounding box center [776, 739] width 911 height 33
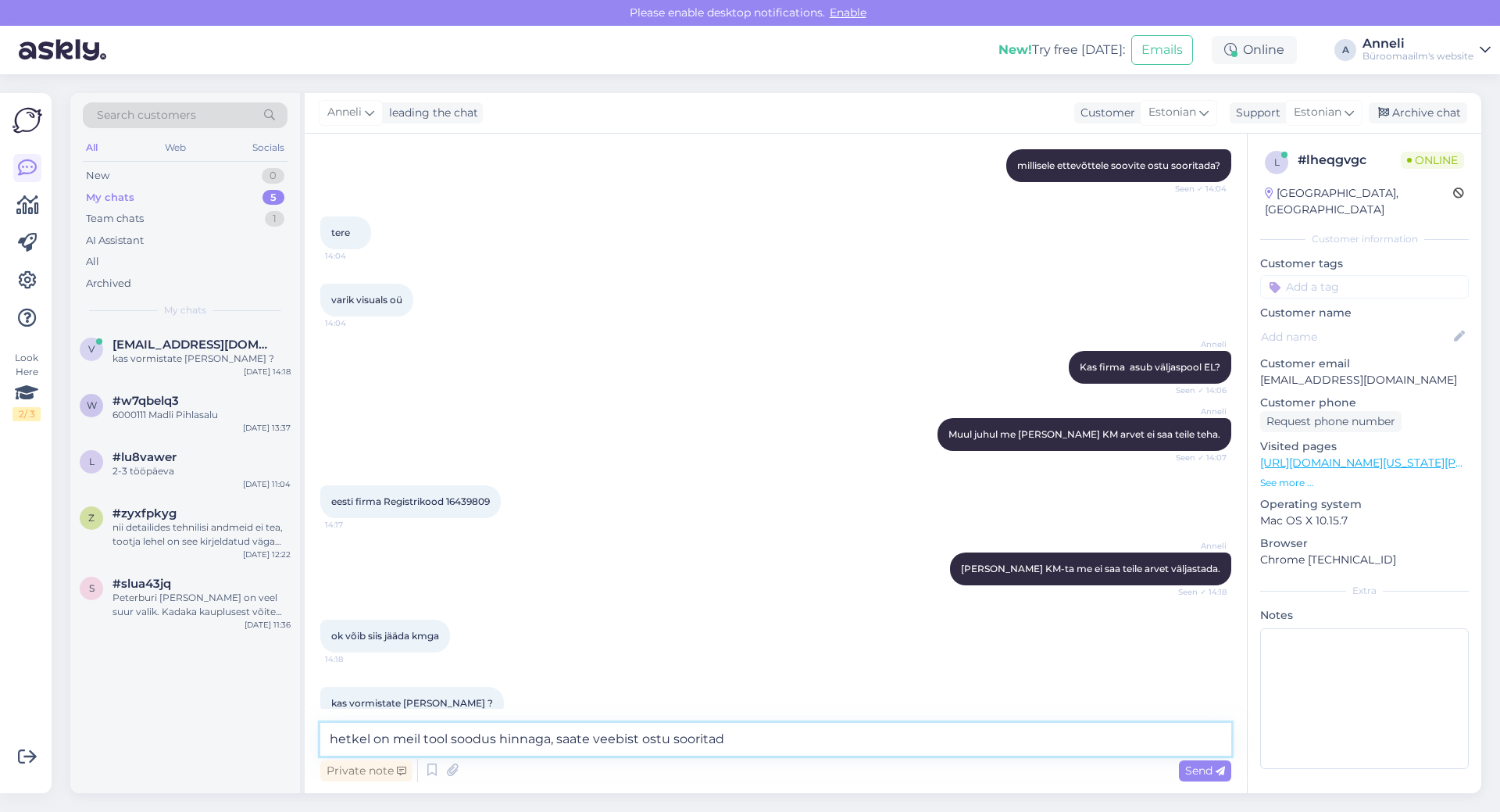
type textarea "hetkel on meil tool soodus hinnaga, saate veebist ostu sooritada"
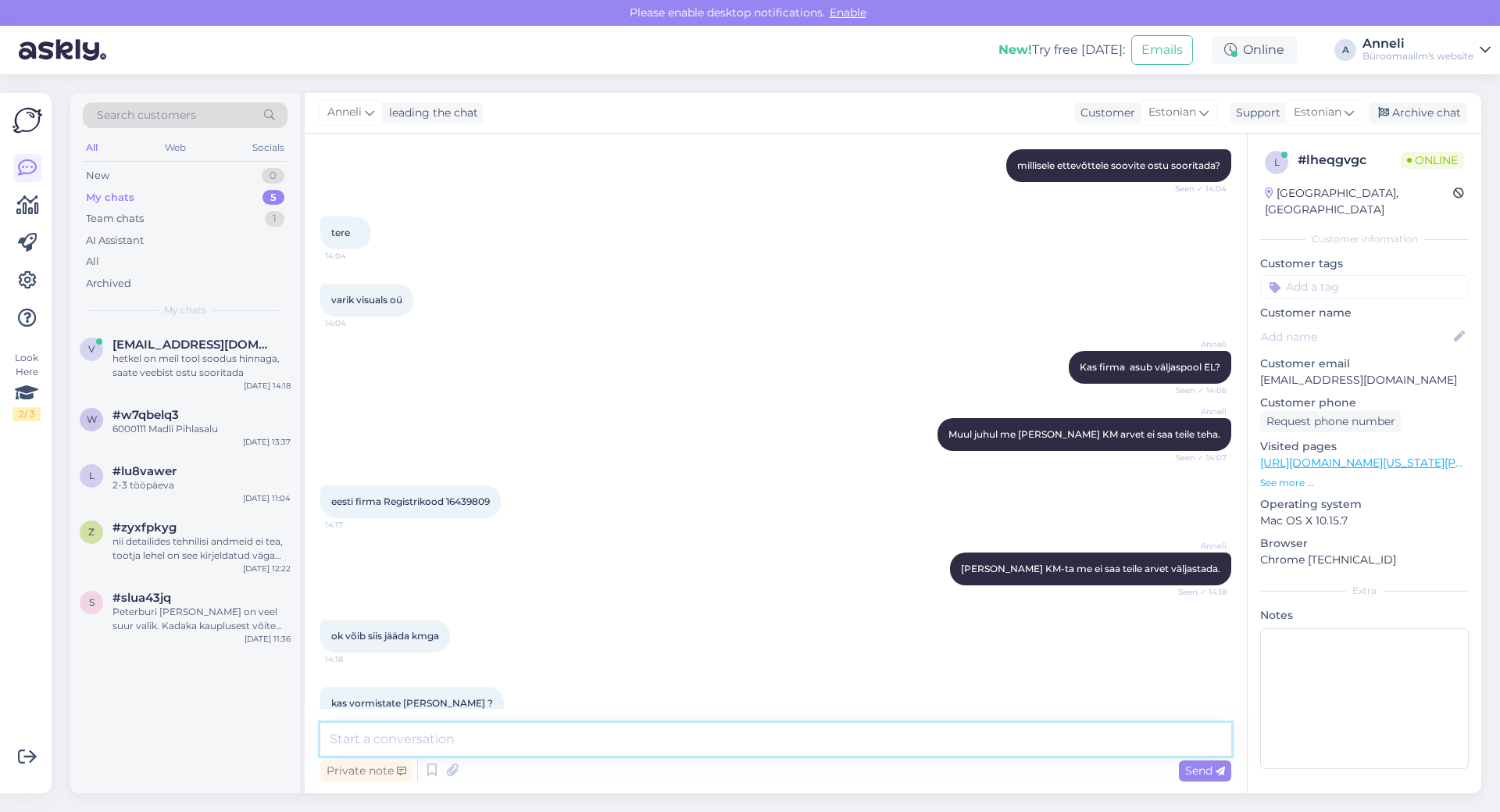
scroll to position [383, 0]
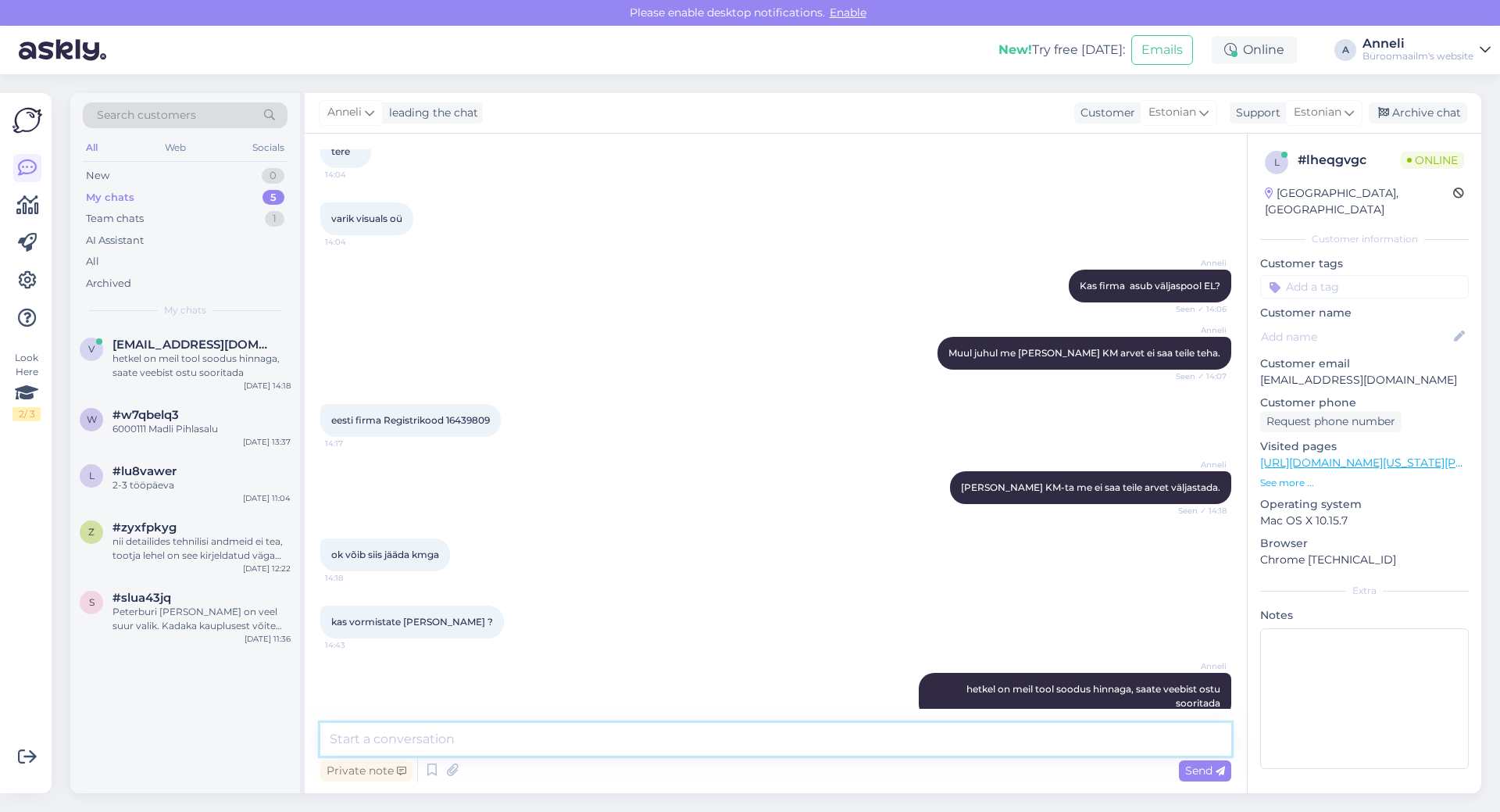
paste textarea "[URL][DOMAIN_NAME][US_STATE]"
type textarea "[URL][DOMAIN_NAME][US_STATE]"
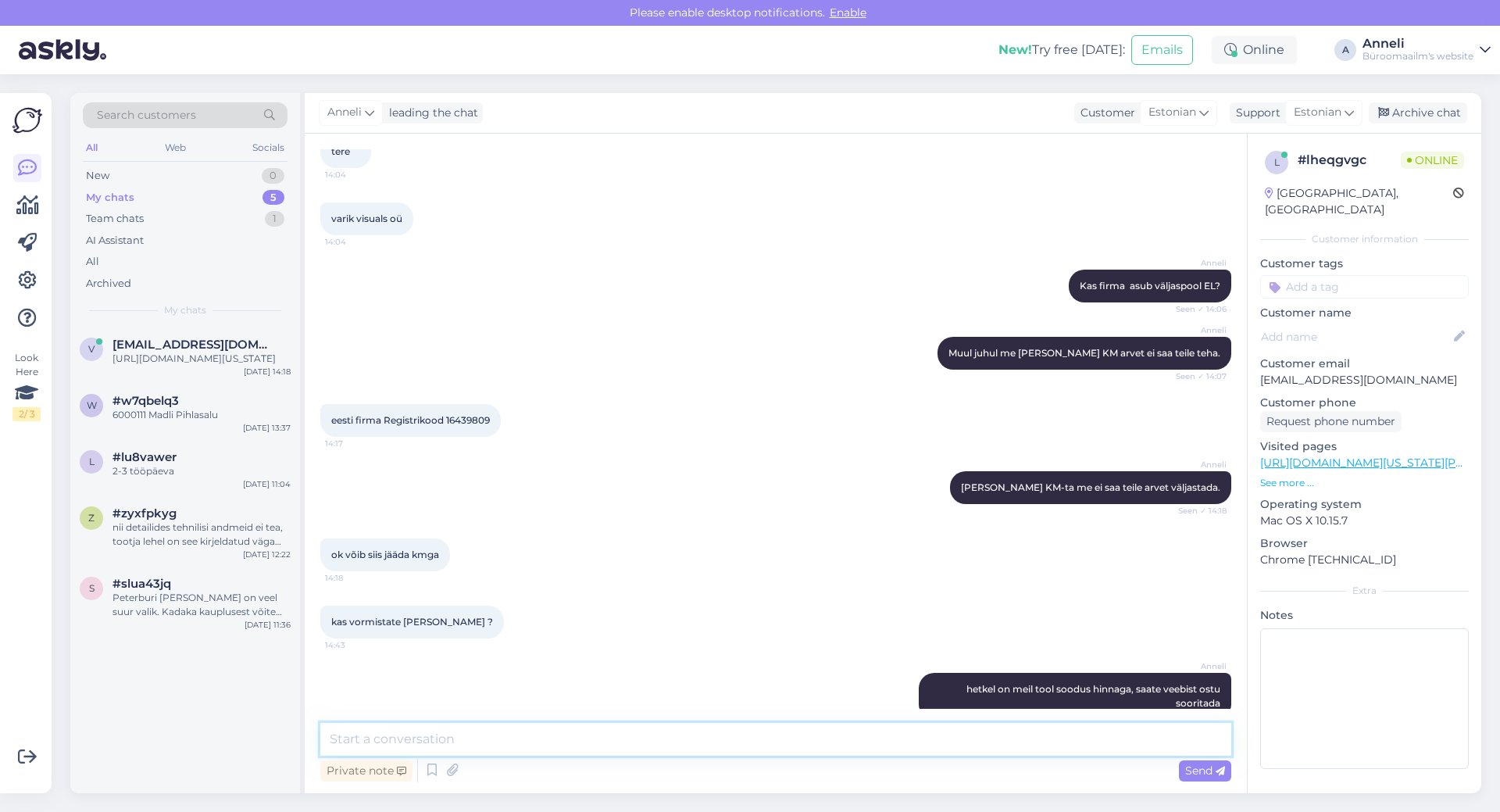
scroll to position [464, 0]
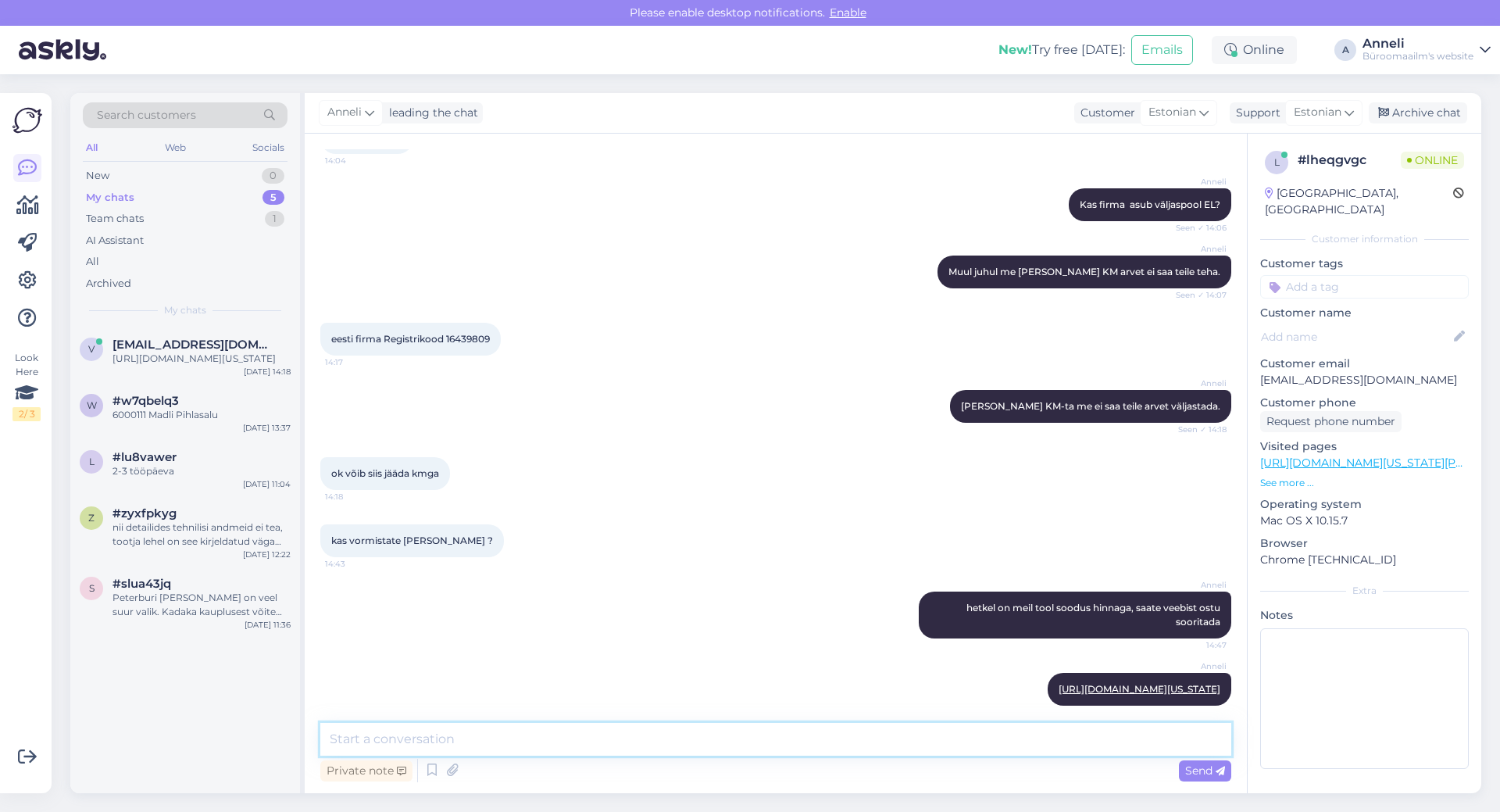
click at [518, 739] on textarea at bounding box center [776, 739] width 911 height 33
drag, startPoint x: 448, startPoint y: 310, endPoint x: 493, endPoint y: 311, distance: 45.0
click at [493, 322] on div "eesti firma Registrikood 16439809 14:17" at bounding box center [411, 338] width 181 height 33
copy span "16439809"
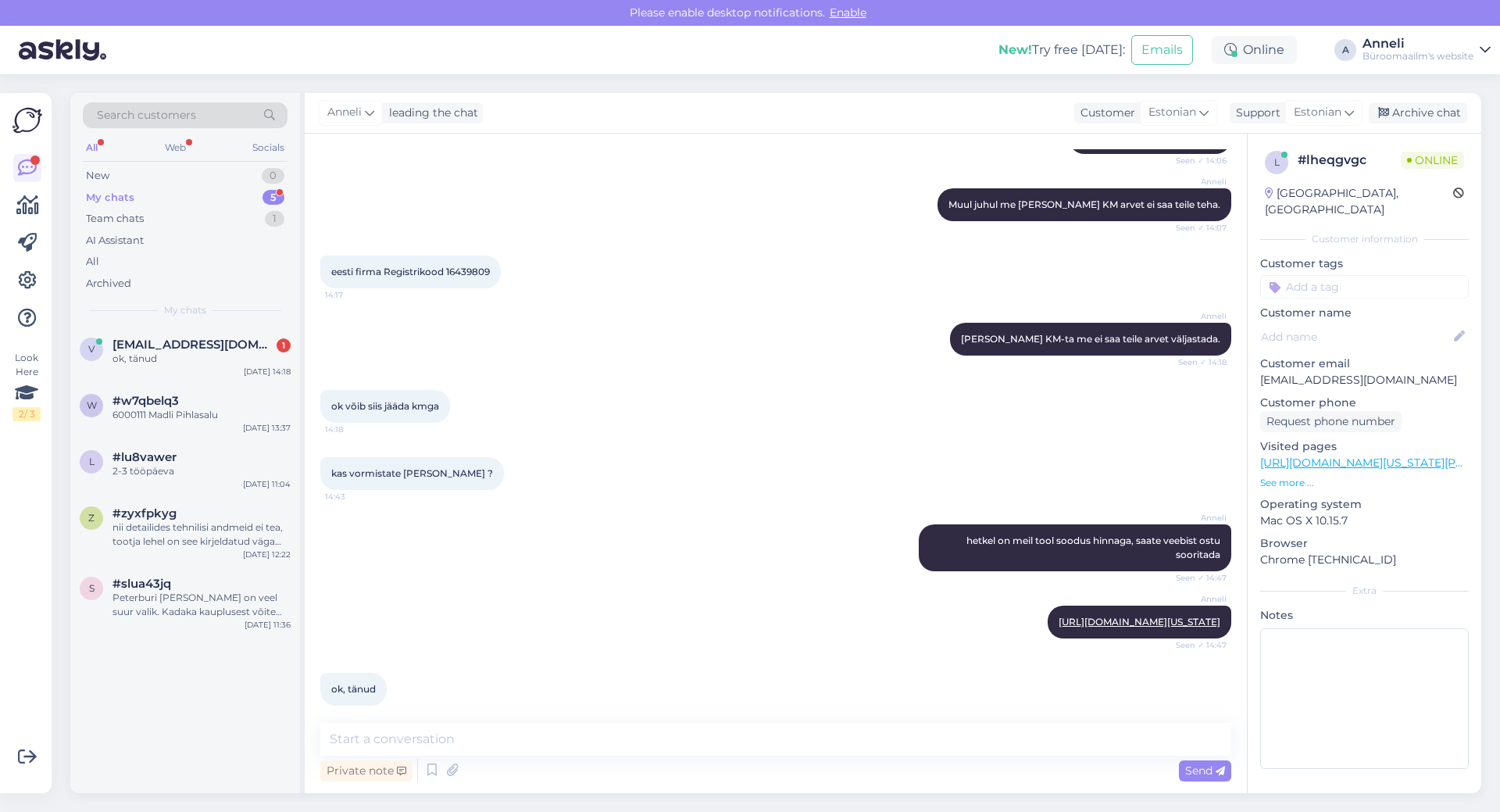
click at [625, 589] on div "Anneli [URL][DOMAIN_NAME][US_STATE] Seen ✓ 14:47" at bounding box center [776, 622] width 911 height 68
click at [745, 747] on textarea at bounding box center [776, 739] width 911 height 33
click at [1447, 117] on div "Archive chat" at bounding box center [1418, 113] width 99 height 21
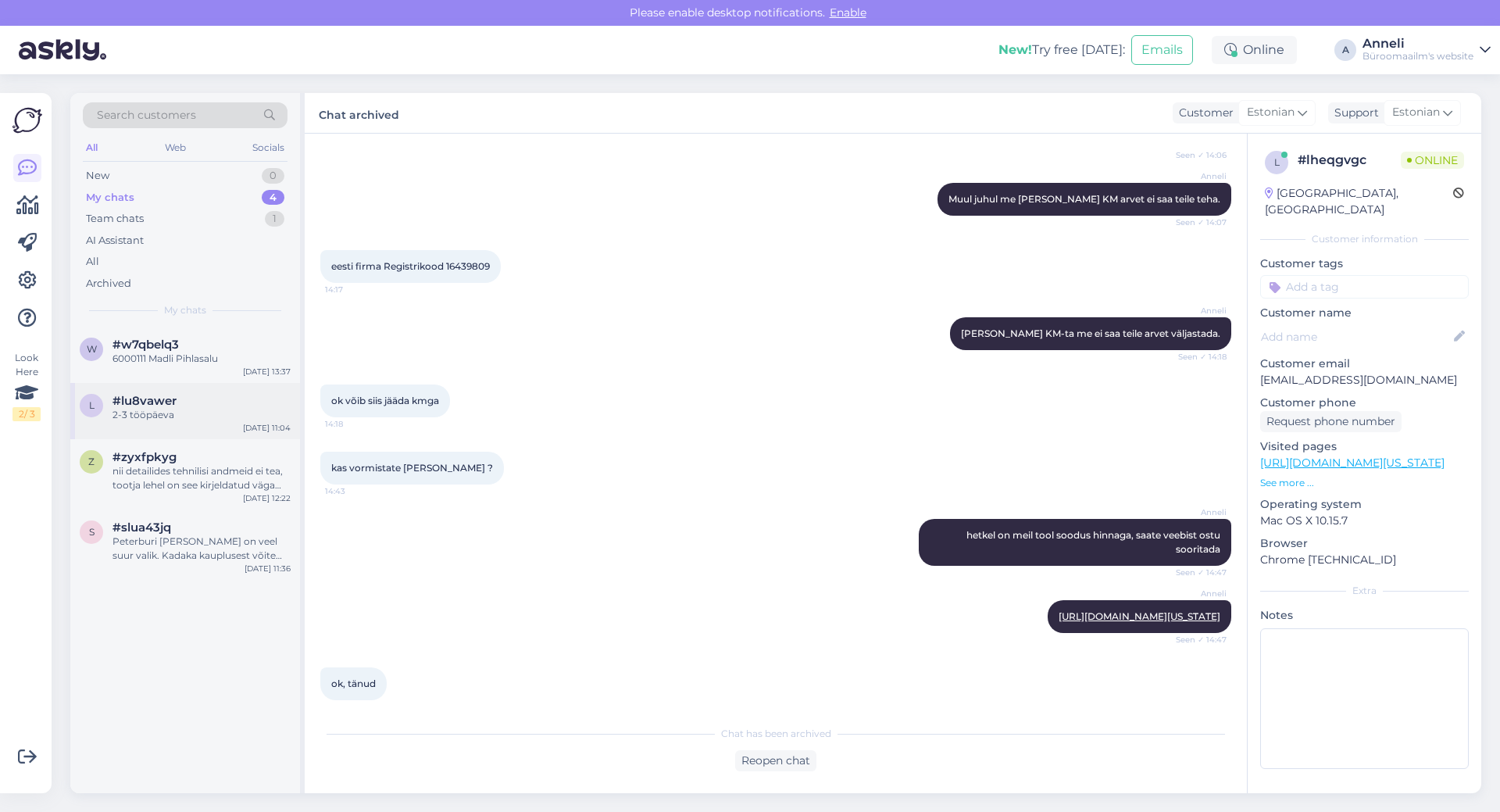
click at [135, 423] on div "l #lu8vawer 2-3 tööpäeva [DATE] 11:04" at bounding box center [185, 411] width 230 height 56
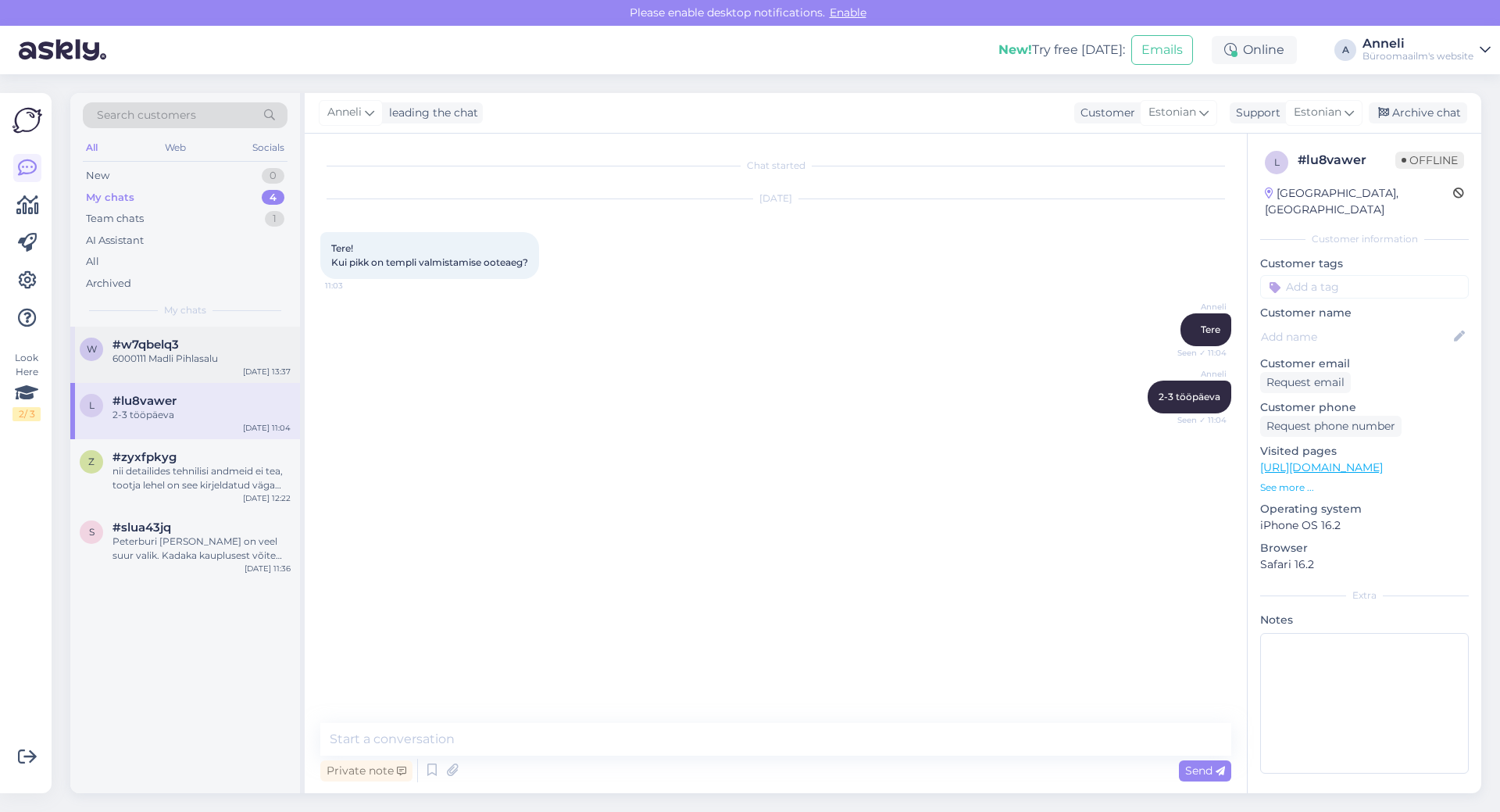
click at [150, 367] on div "w #w7qbelq3 6000111 Madli Pihlasalu [DATE] 13:37" at bounding box center [185, 354] width 230 height 56
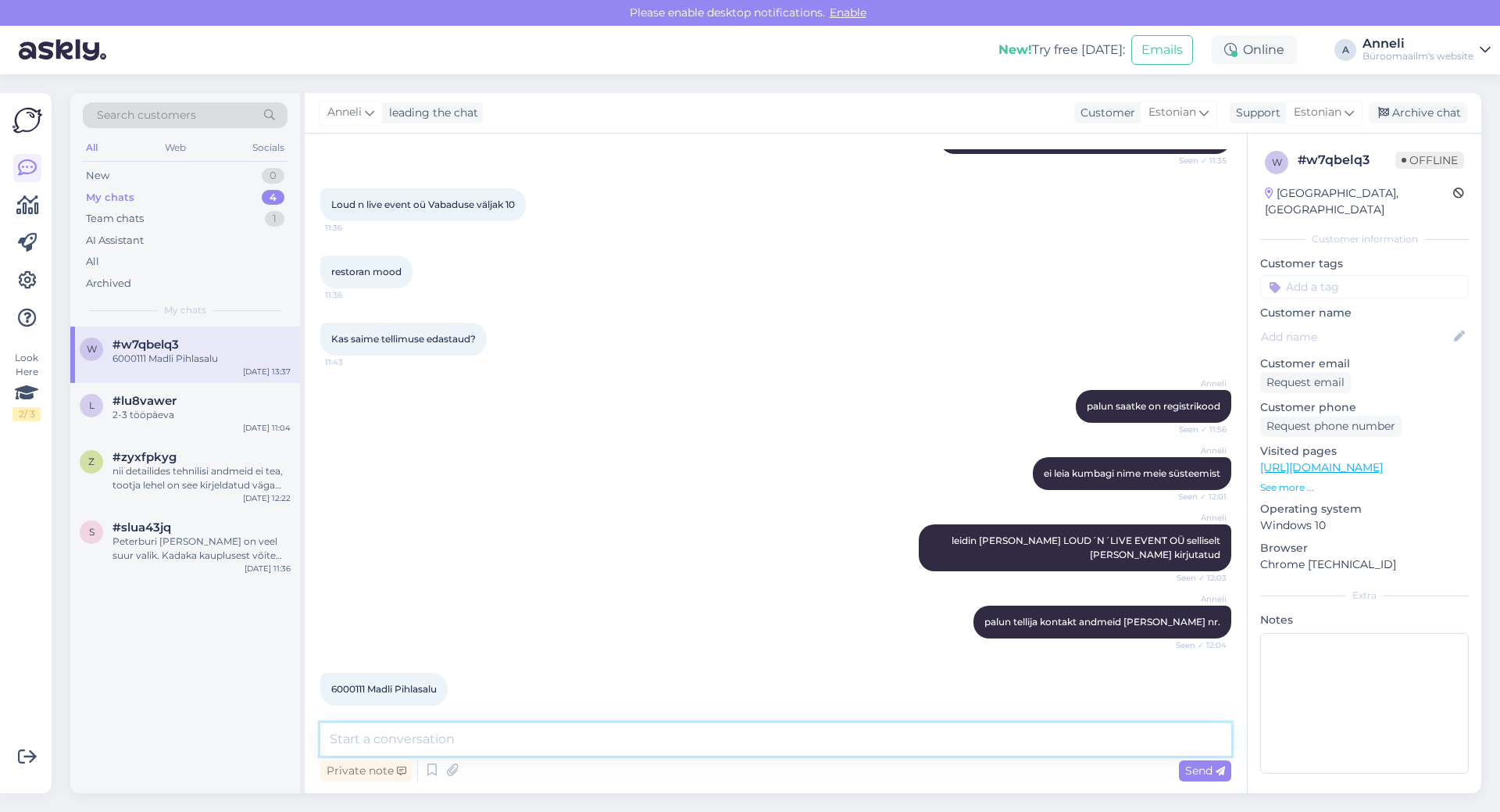
click at [448, 742] on textarea at bounding box center [776, 739] width 911 height 33
type textarea "tänan!"
click at [1180, 768] on div "Send" at bounding box center [1205, 770] width 52 height 21
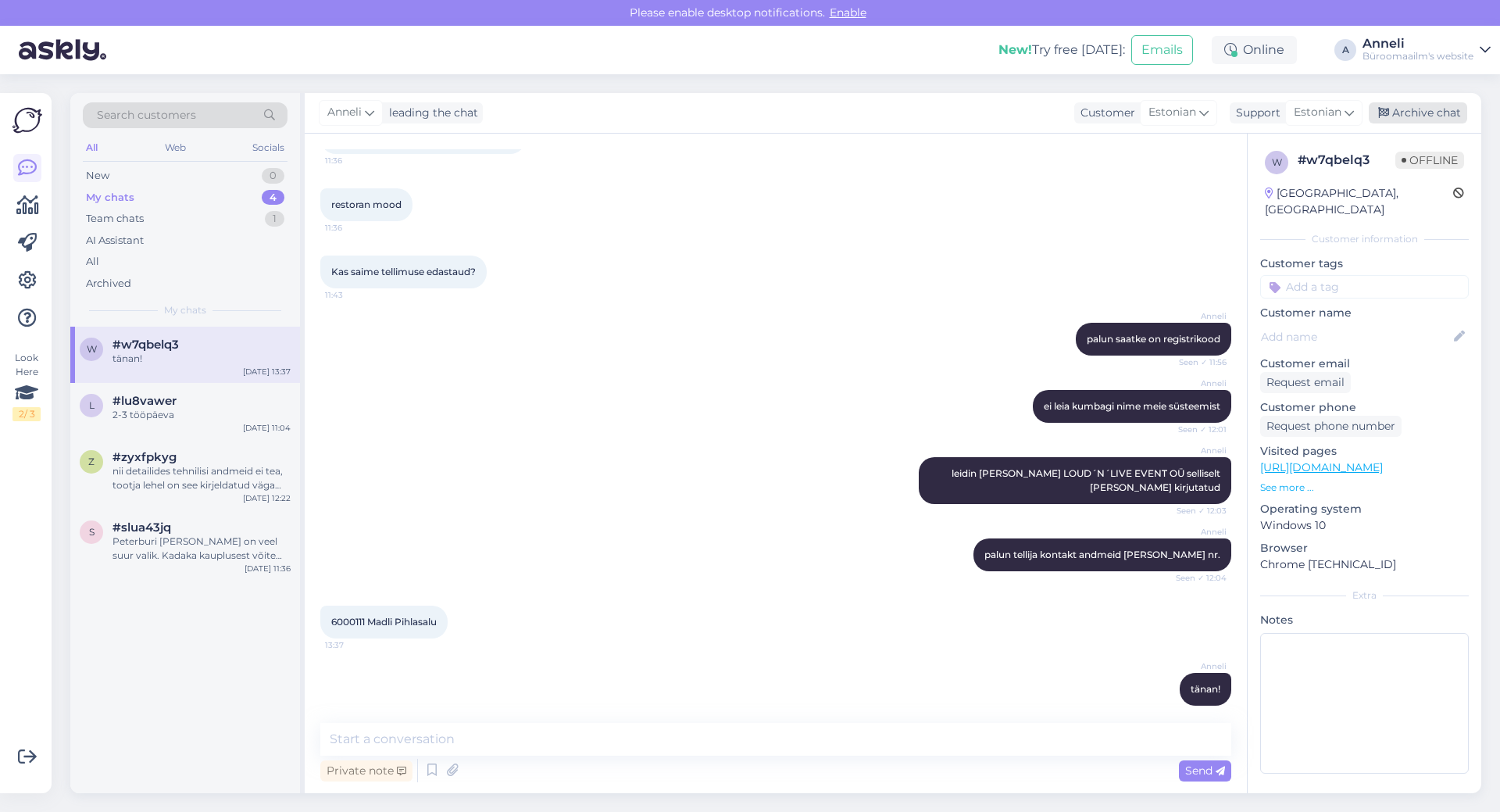
click at [1440, 109] on div "Archive chat" at bounding box center [1418, 113] width 99 height 21
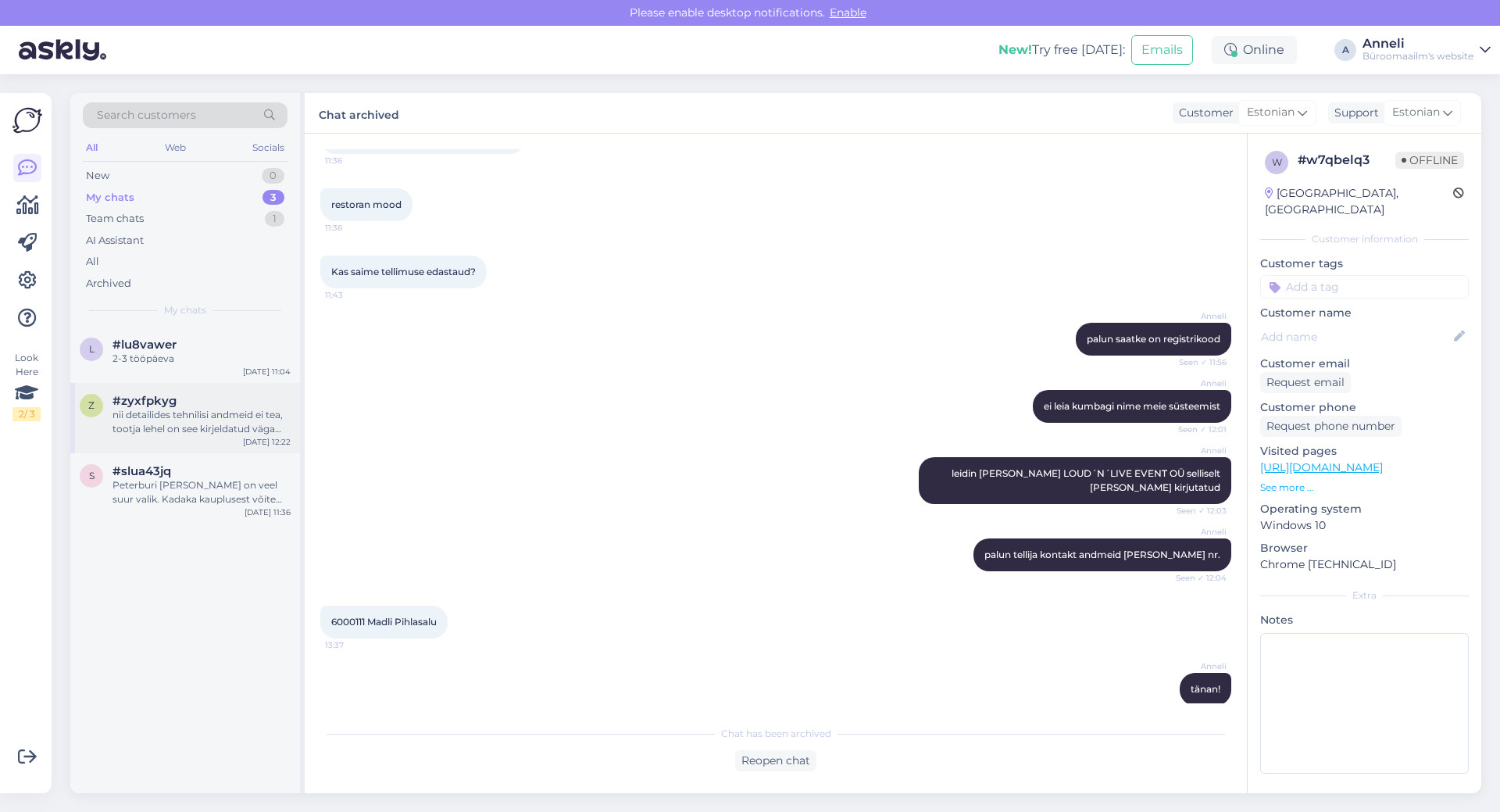
click at [170, 422] on div "nii detailides tehnilisi andmeid ei tea, tootja lehel on see kirjeldatud väga ü…" at bounding box center [201, 422] width 178 height 29
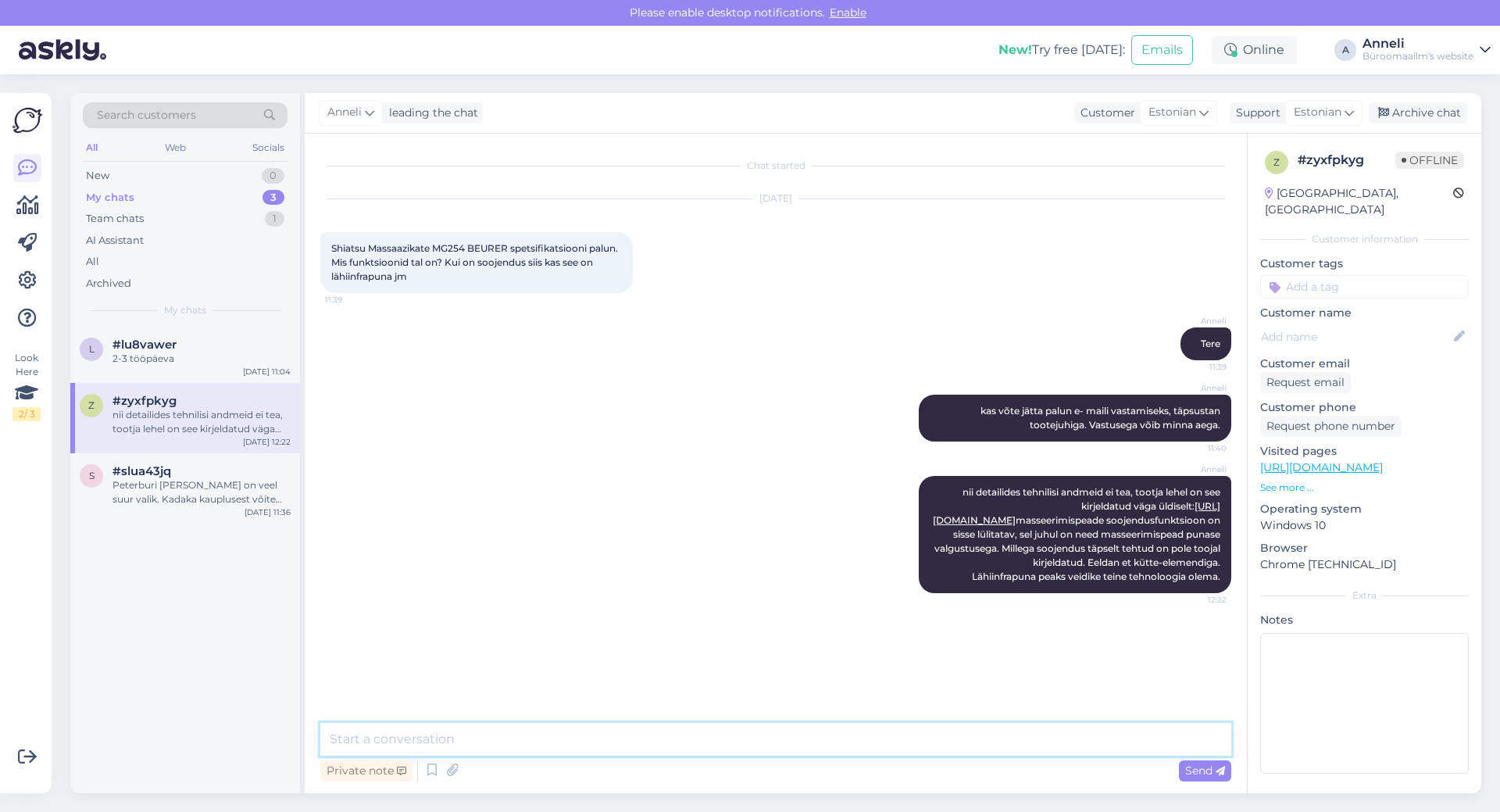
click at [833, 740] on textarea at bounding box center [776, 739] width 911 height 33
click at [1451, 115] on div "Archive chat" at bounding box center [1418, 113] width 99 height 21
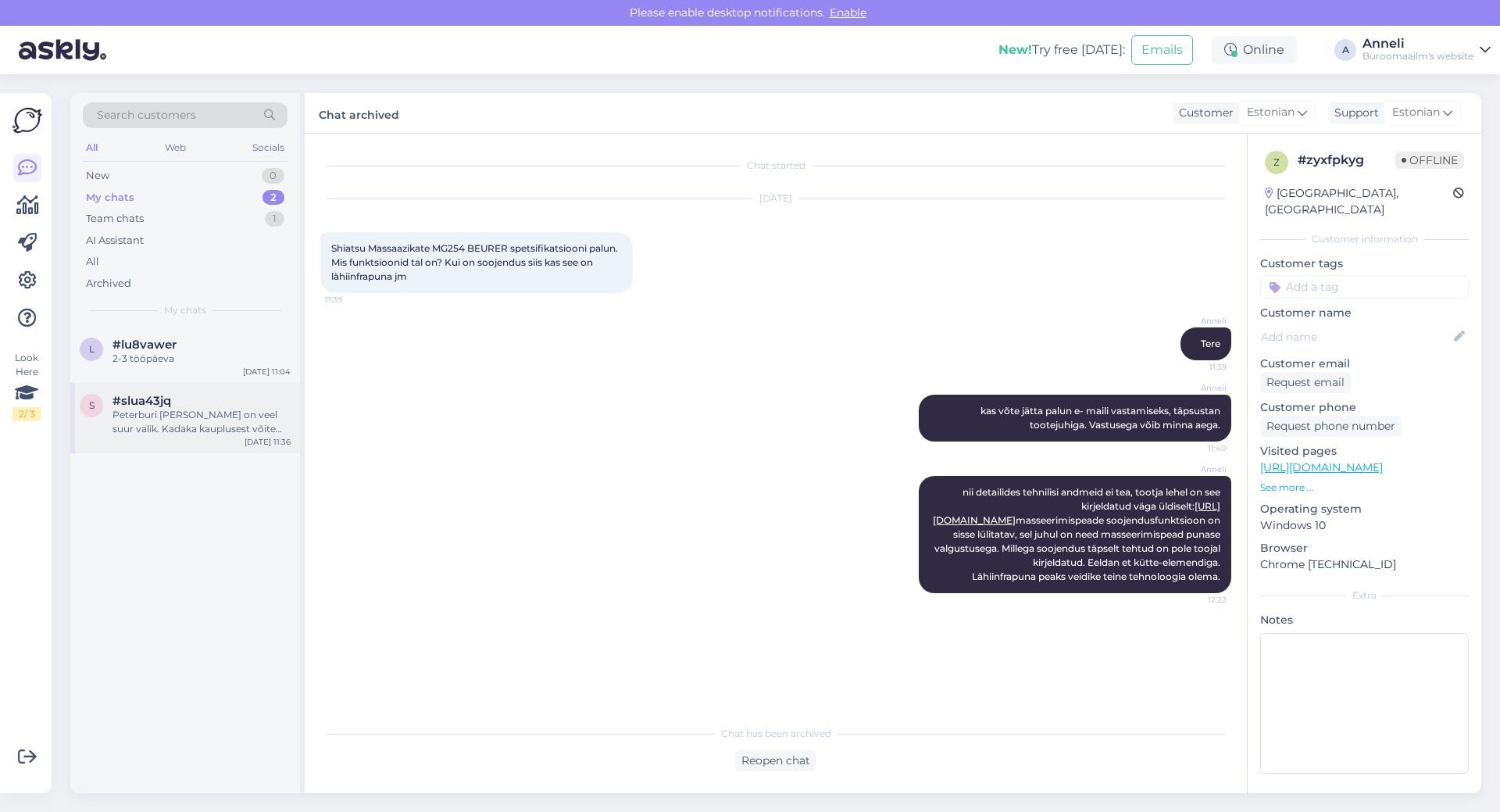
click at [182, 418] on div "Peterburi [PERSON_NAME] on veel suur valik. Kadaka kauplusest võite kindluse mõ…" at bounding box center [201, 422] width 178 height 29
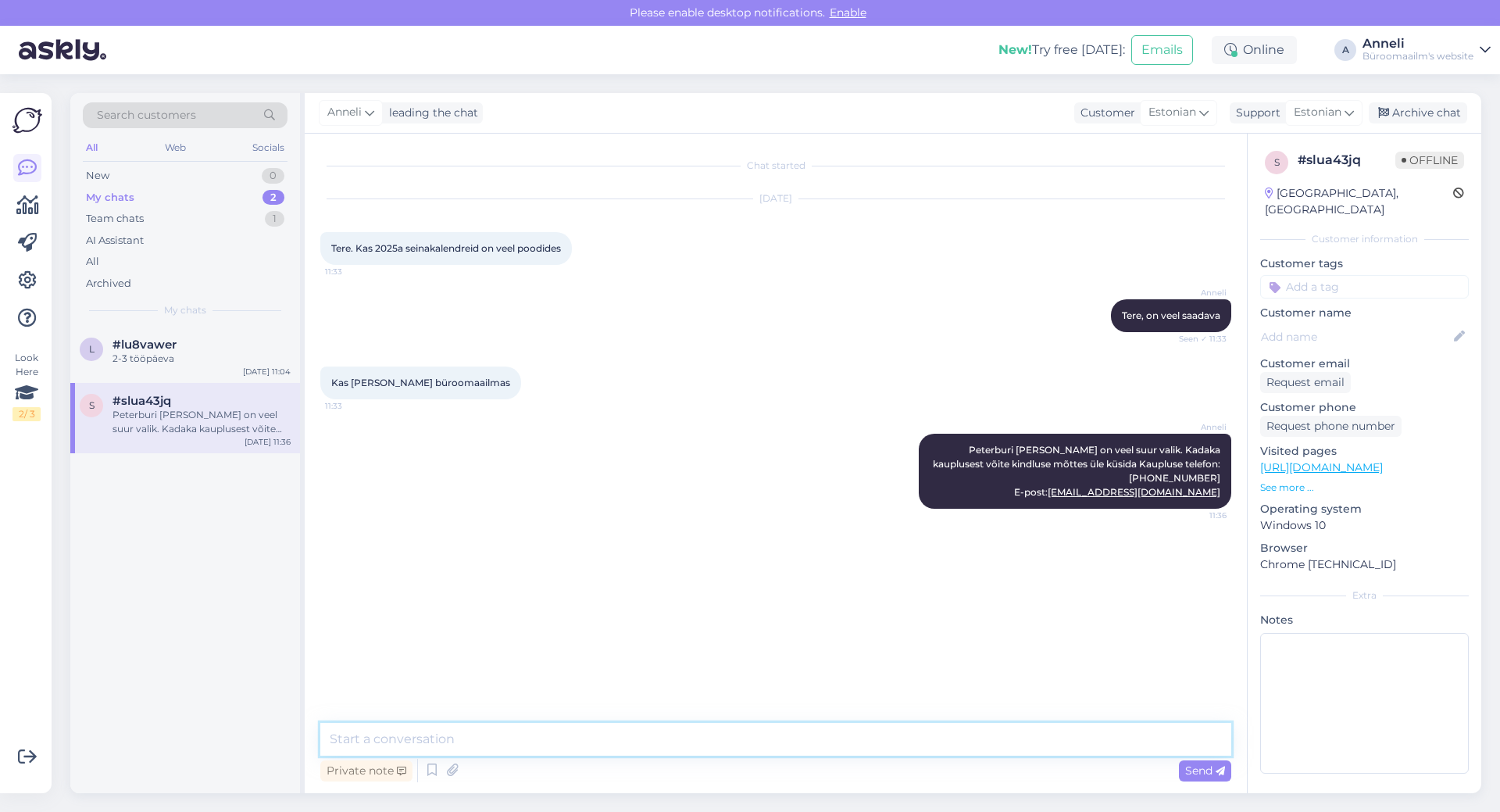
click at [732, 739] on textarea at bounding box center [776, 739] width 911 height 33
click at [1447, 107] on div "Archive chat" at bounding box center [1418, 113] width 99 height 21
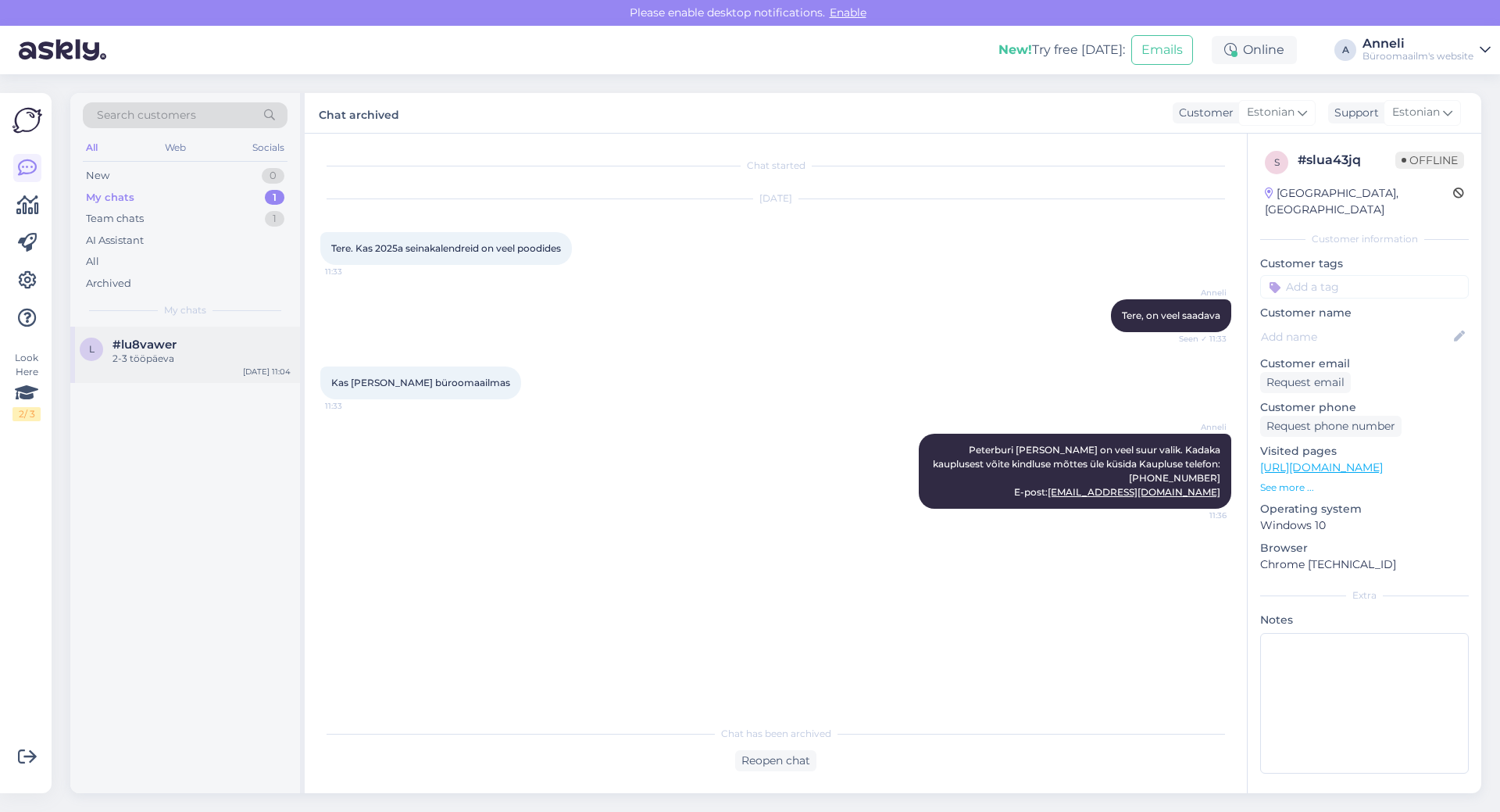
click at [144, 346] on span "#lu8vawer" at bounding box center [144, 344] width 64 height 14
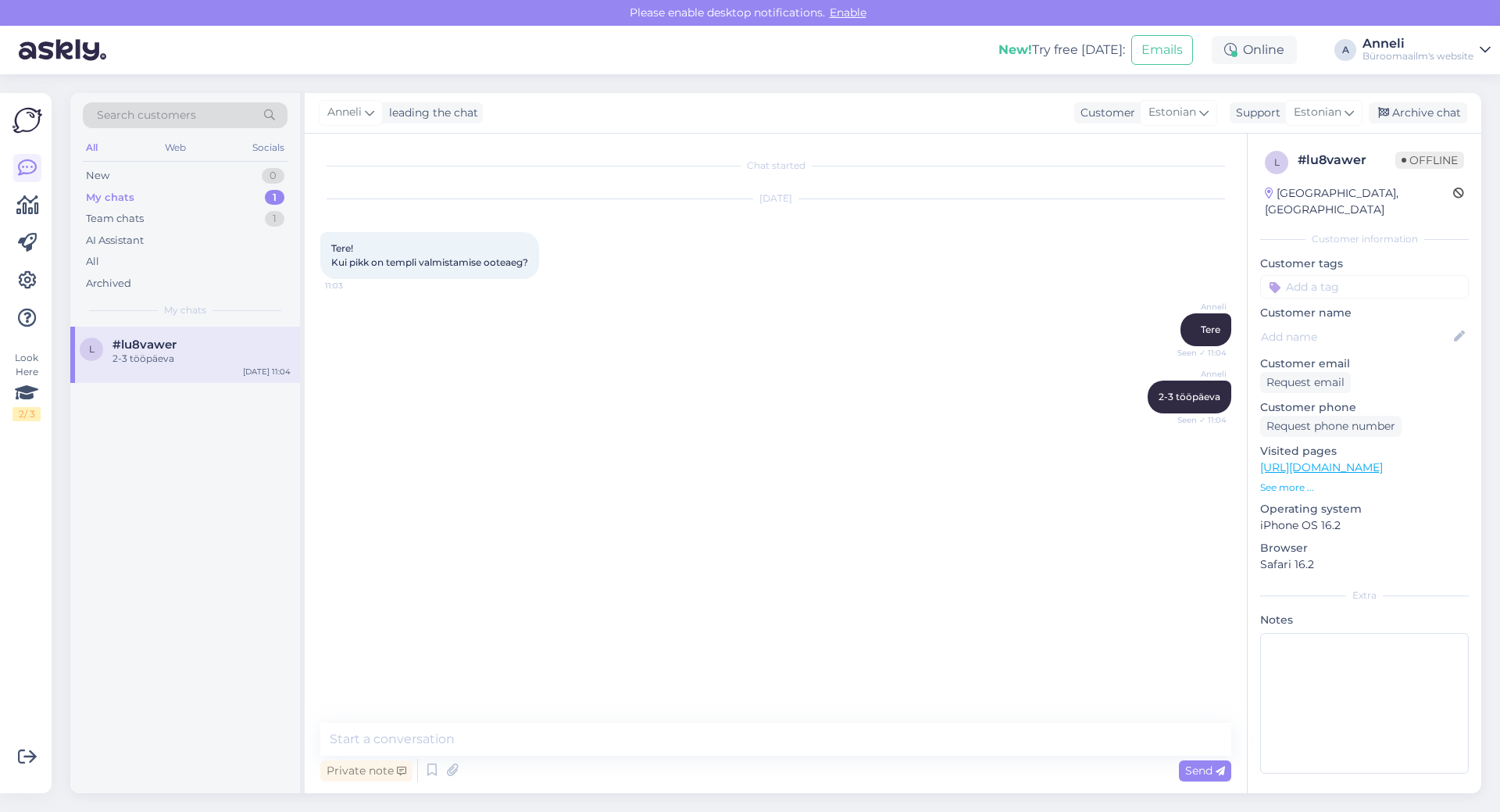
click at [769, 343] on div "Anneli Tere Seen ✓ 11:04" at bounding box center [776, 329] width 911 height 68
click at [922, 736] on textarea at bounding box center [776, 739] width 911 height 33
click at [1442, 110] on div "Archive chat" at bounding box center [1418, 113] width 99 height 21
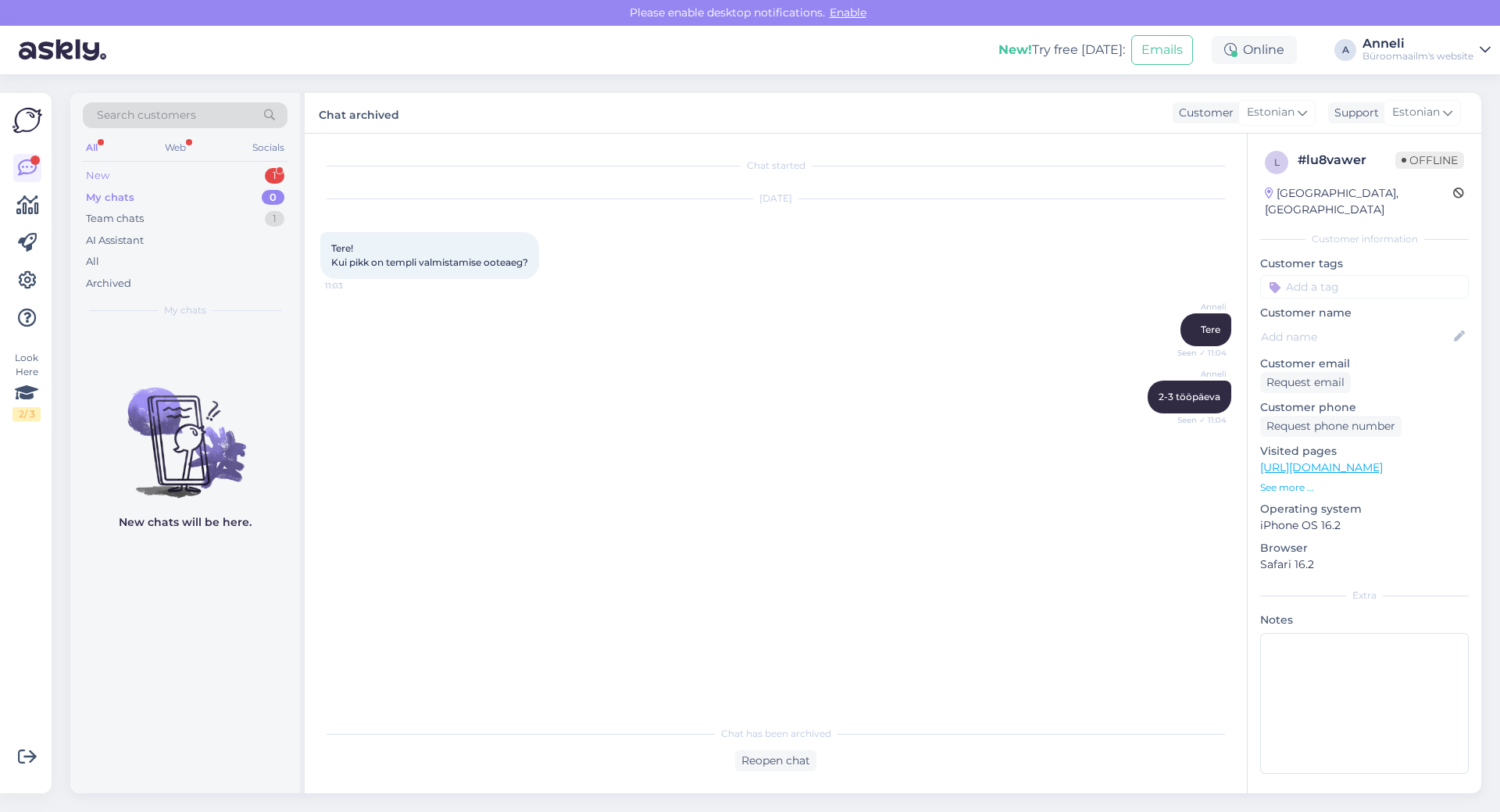
click at [283, 173] on div "1" at bounding box center [274, 176] width 20 height 15
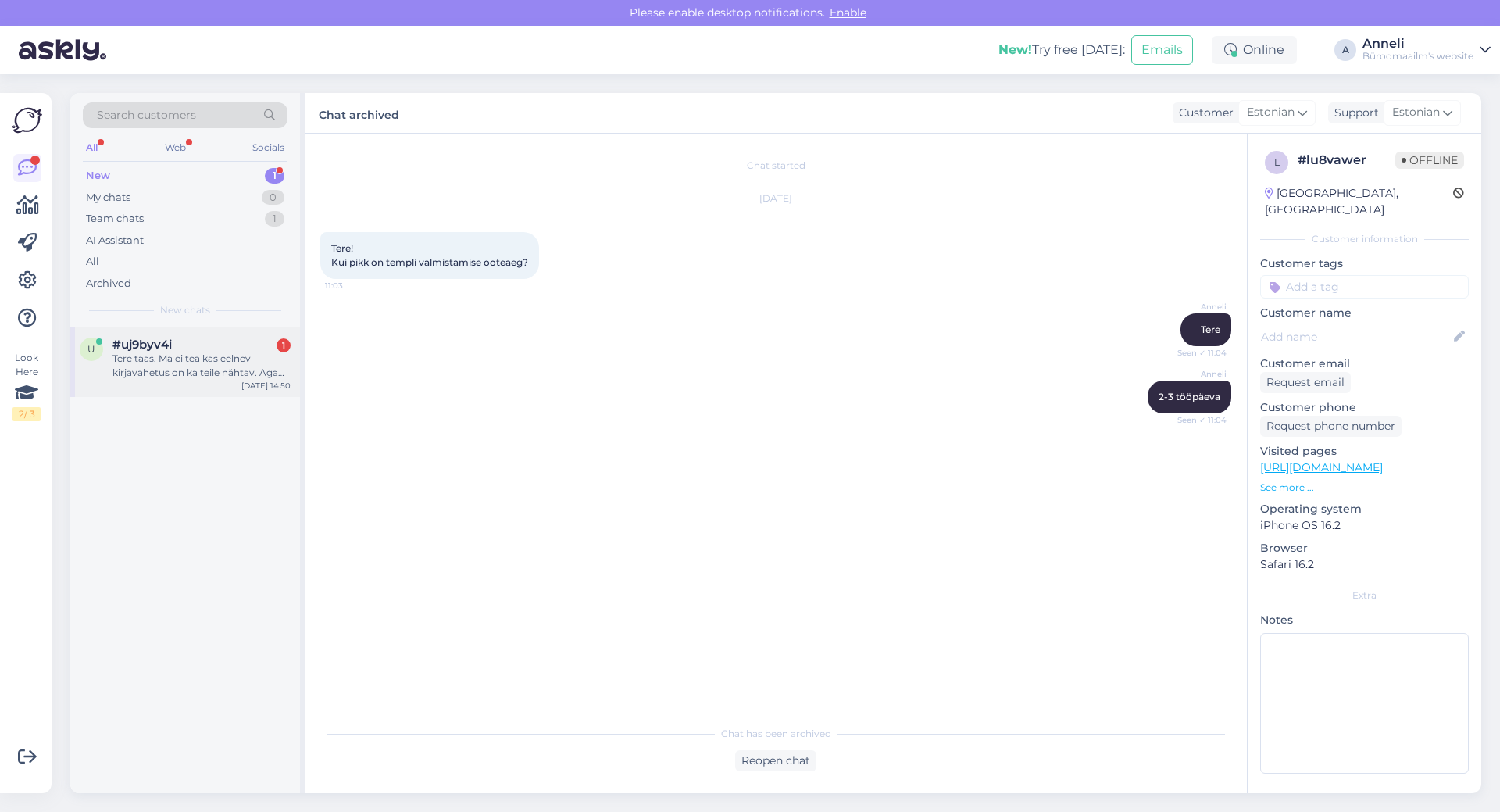
click at [202, 343] on div "#uj9byv4i 1" at bounding box center [201, 344] width 178 height 14
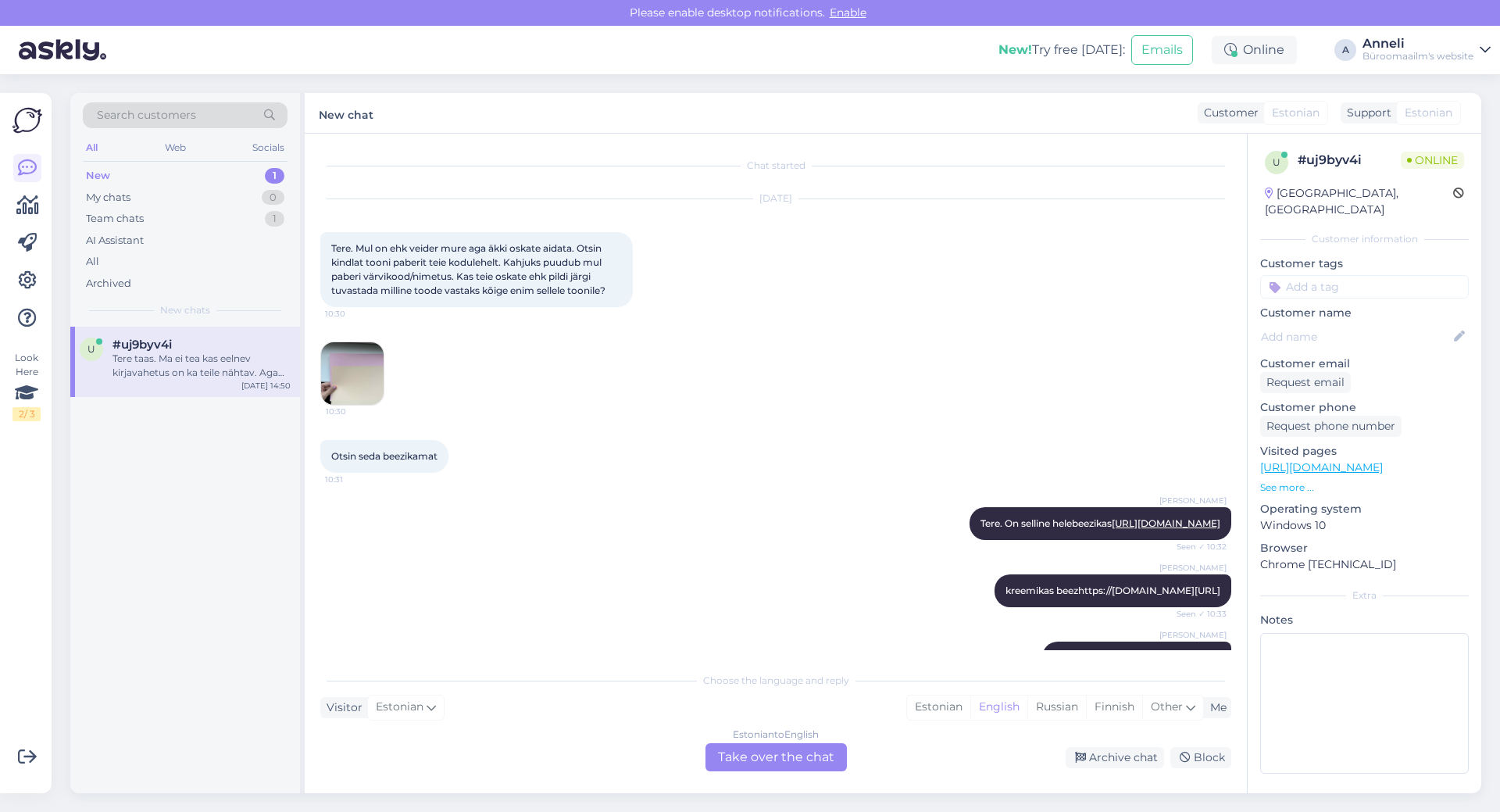
scroll to position [1391, 0]
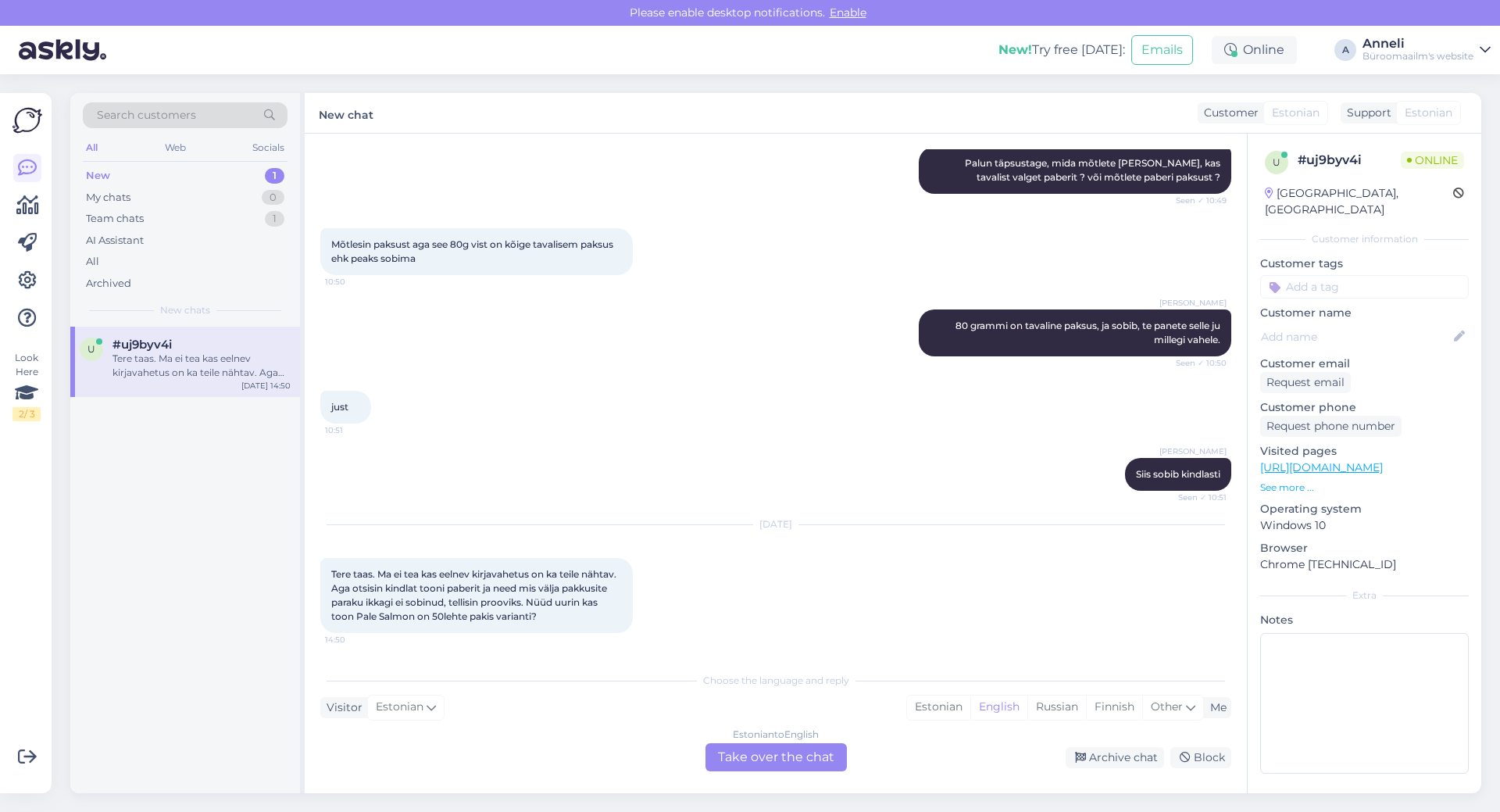
click at [668, 366] on div "[PERSON_NAME] 80 grammi on tavaline paksus, ja sobib, te panete selle ju milleg…" at bounding box center [776, 332] width 911 height 81
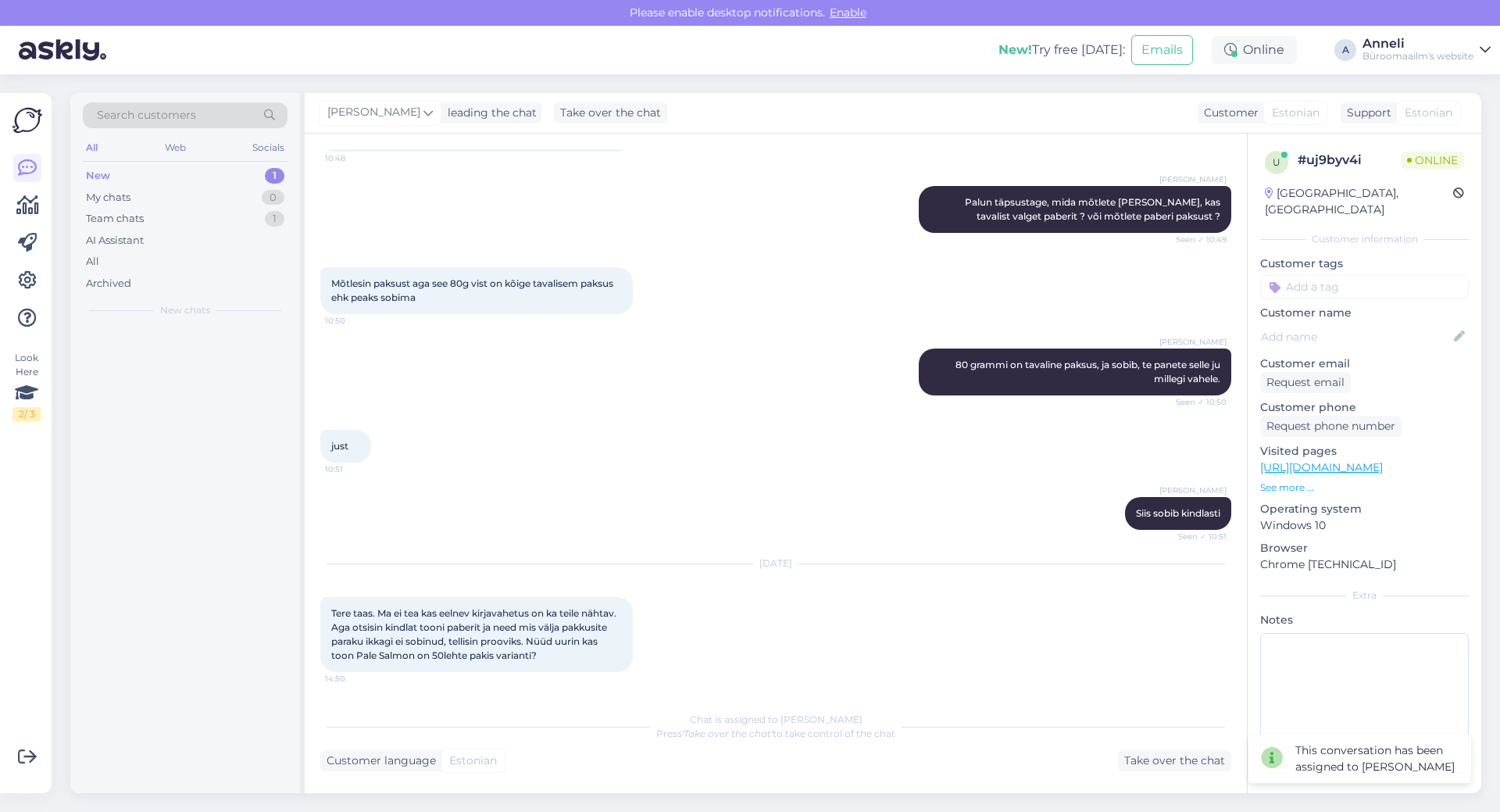
scroll to position [1352, 0]
